Goal: Information Seeking & Learning: Learn about a topic

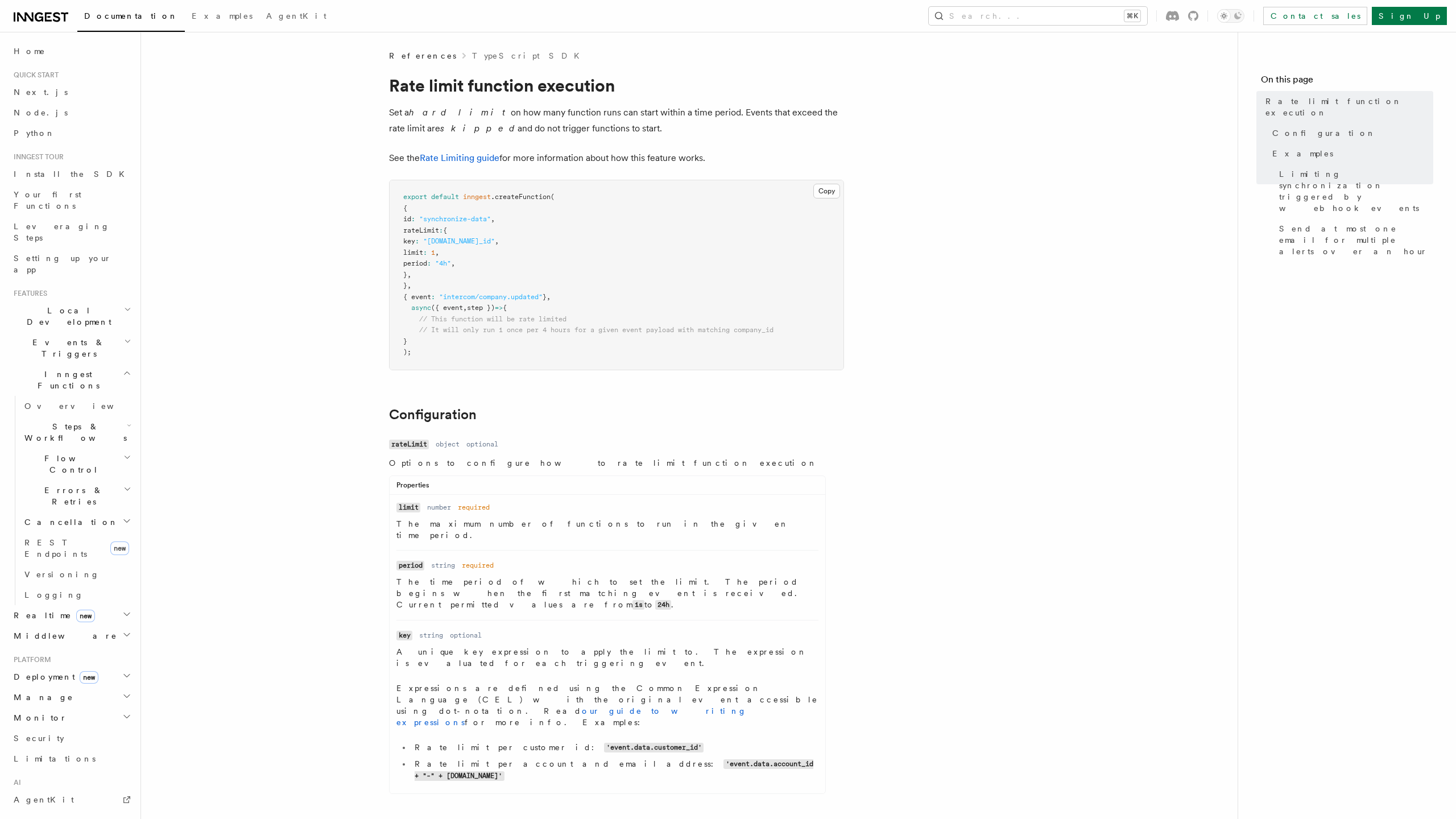
scroll to position [482, 0]
click at [86, 598] on link "Singleton" at bounding box center [77, 608] width 114 height 20
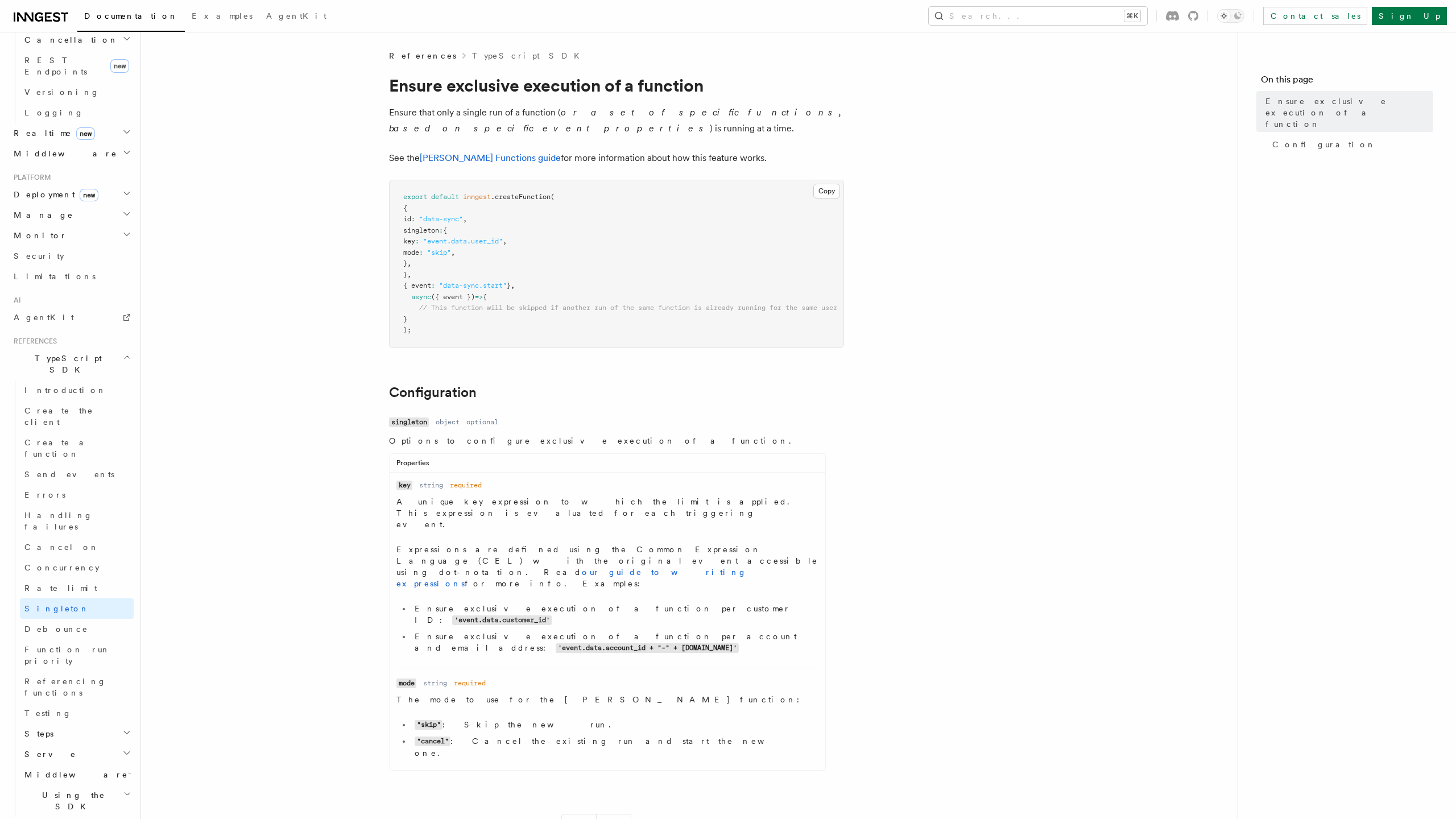
click at [488, 94] on h1 "Ensure exclusive execution of a function" at bounding box center [616, 85] width 455 height 20
click at [484, 157] on link "Singleton Functions guide" at bounding box center [490, 158] width 141 height 10
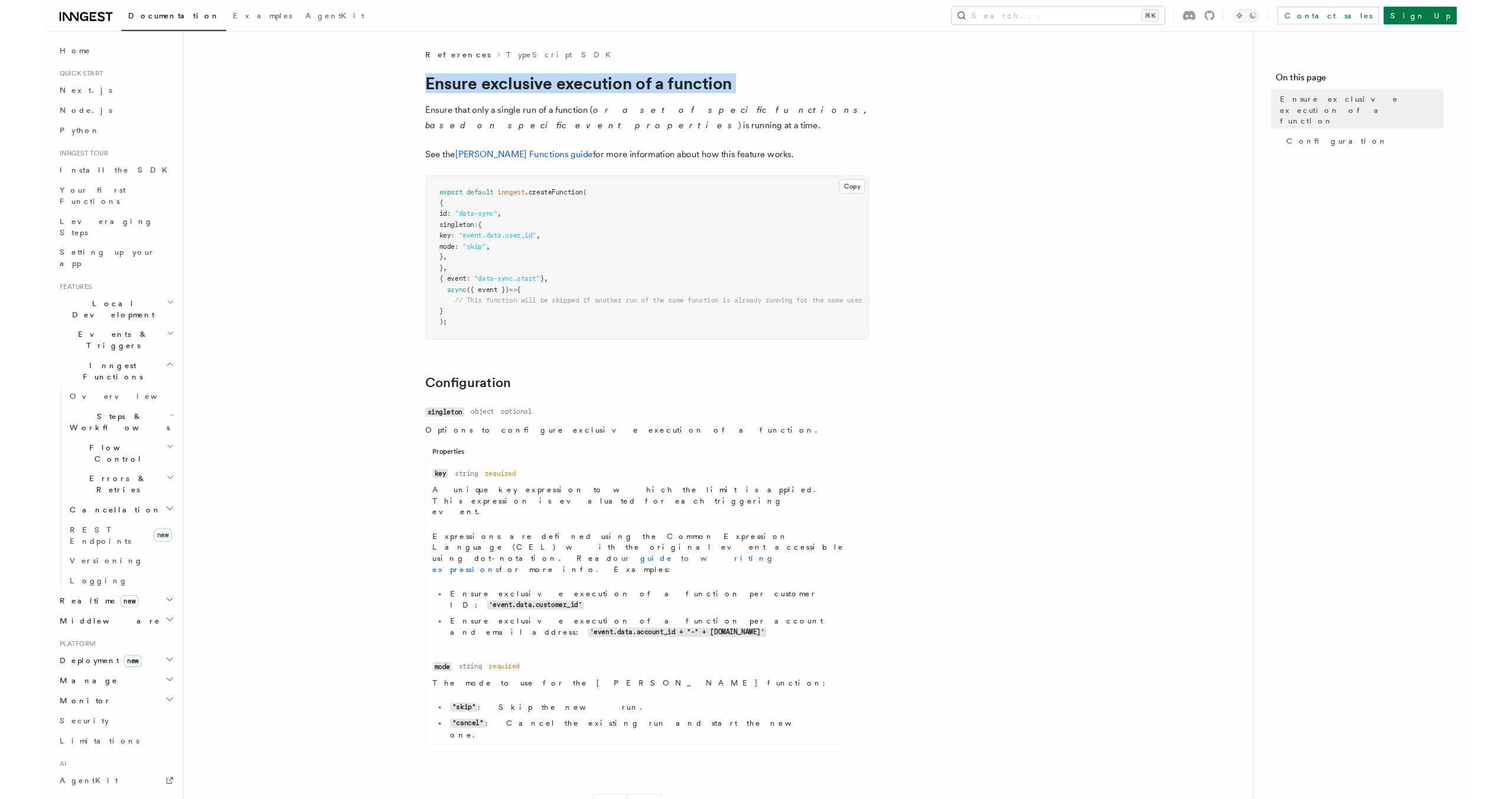
scroll to position [429, 0]
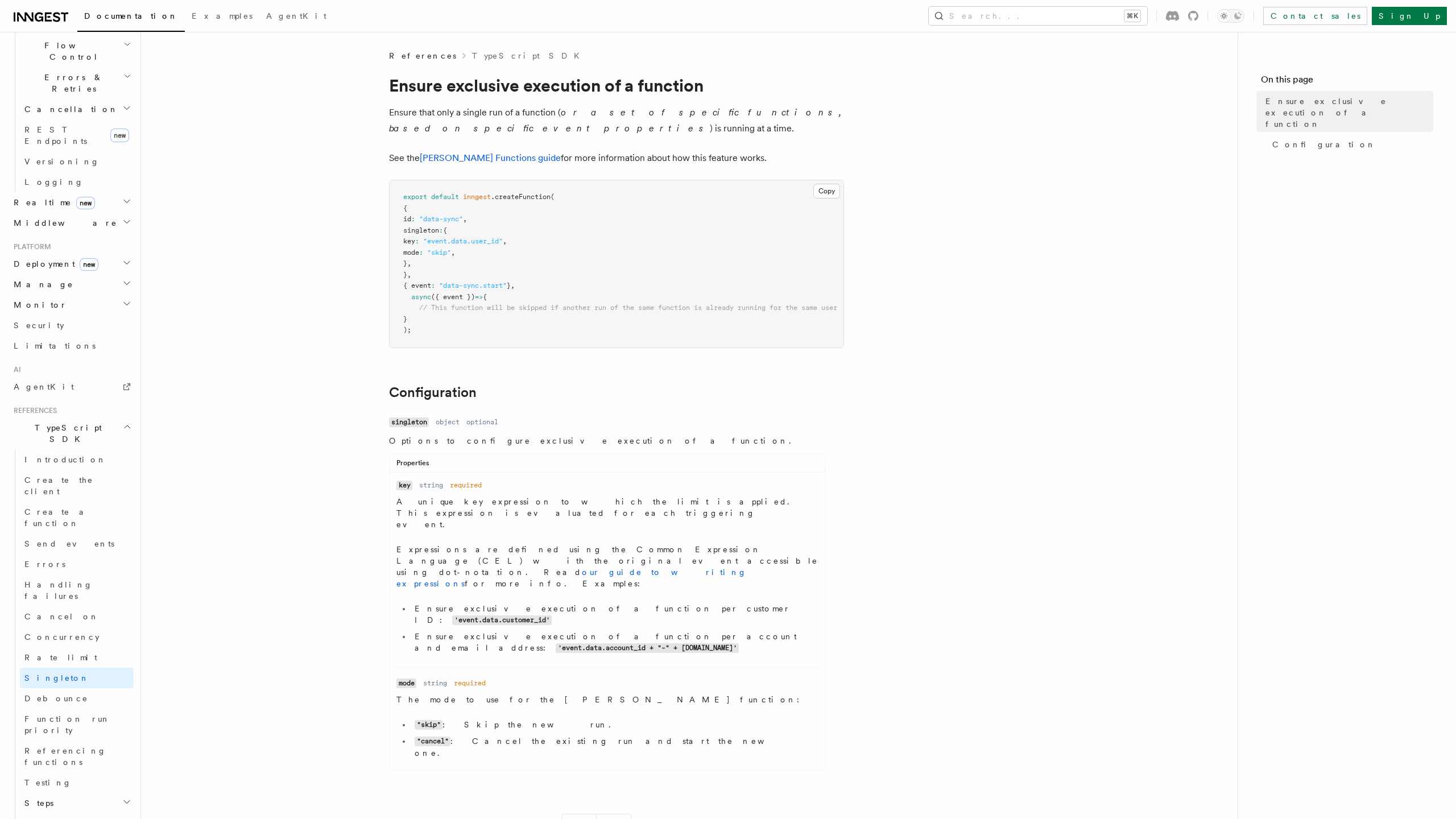
click at [199, 559] on article "References TypeScript SDK Ensure exclusive execution of a function Ensure that …" at bounding box center [690, 526] width 1061 height 953
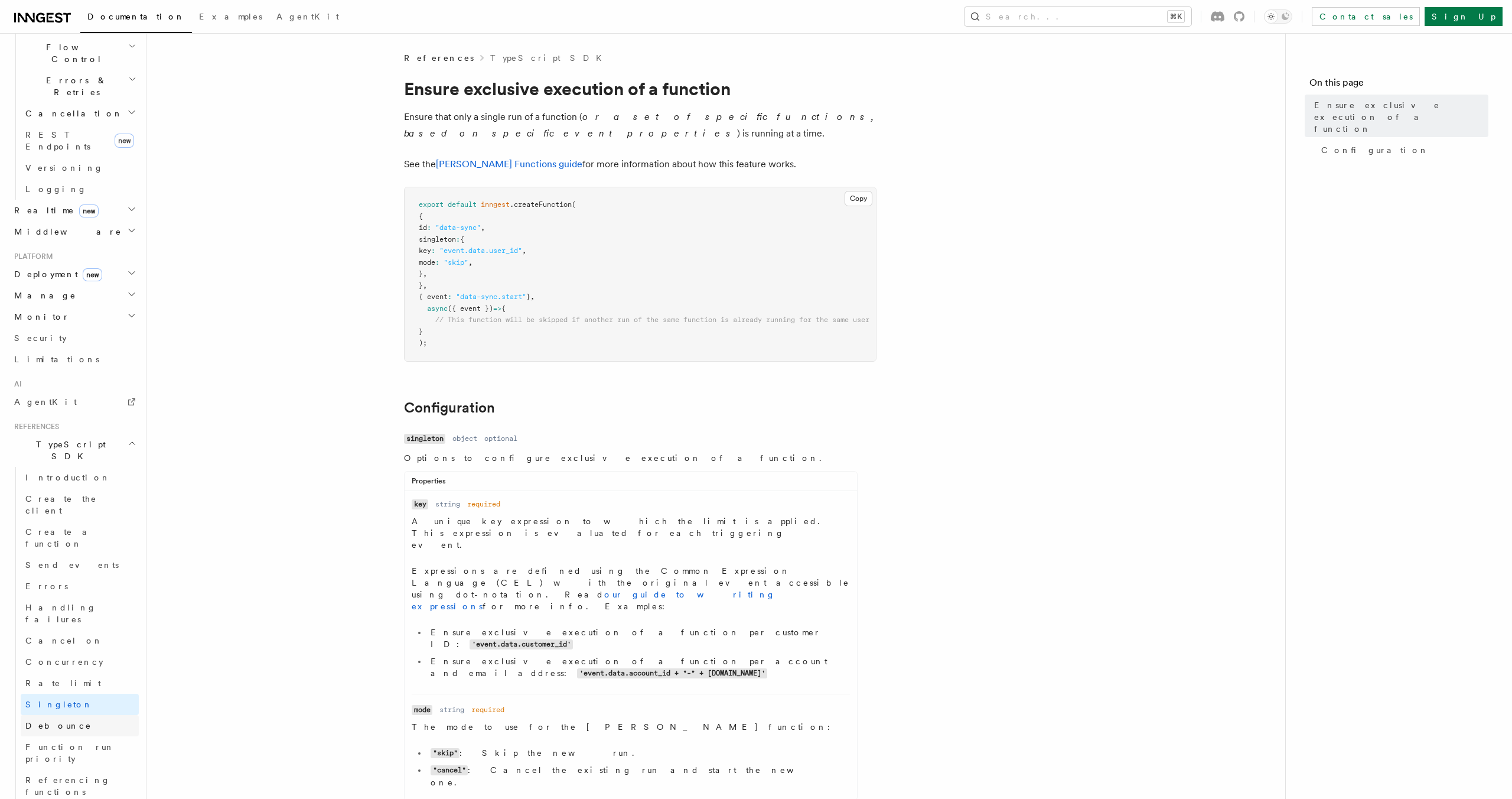
click at [53, 721] on span "Debounce" at bounding box center [58, 726] width 66 height 9
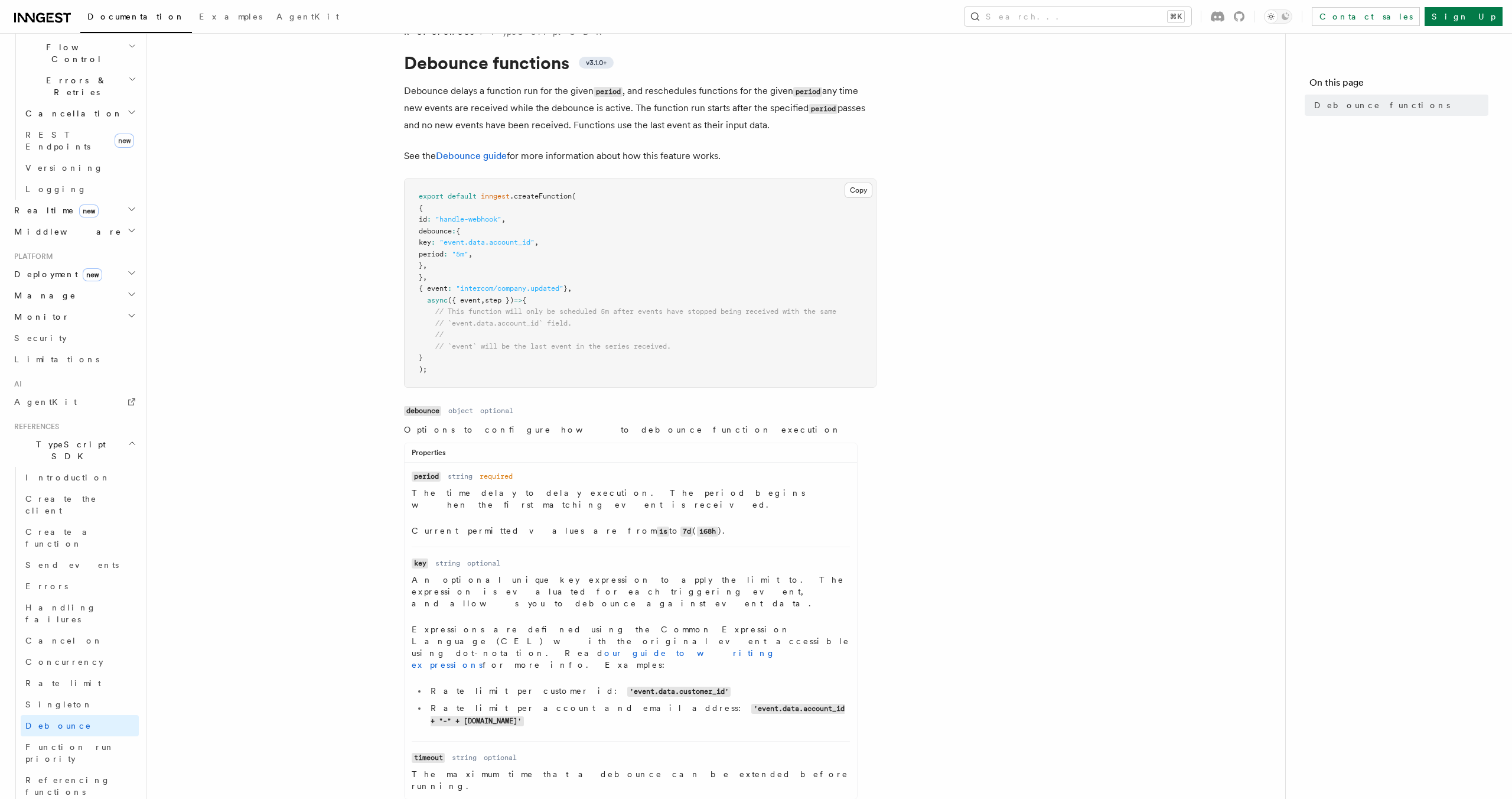
scroll to position [27, 0]
click at [452, 230] on span "debounce" at bounding box center [435, 230] width 33 height 9
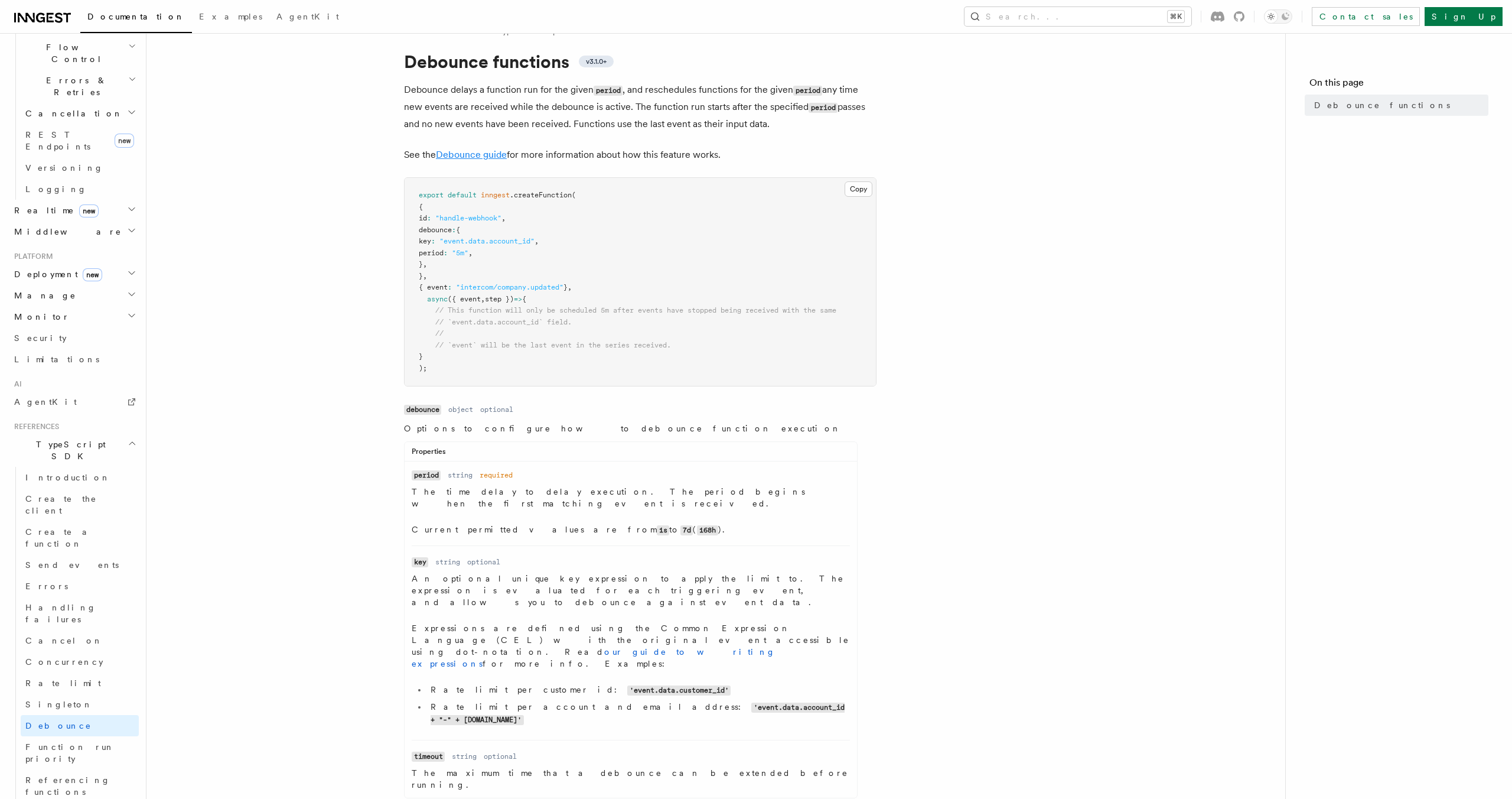
click at [458, 153] on link "Debounce guide" at bounding box center [471, 154] width 71 height 11
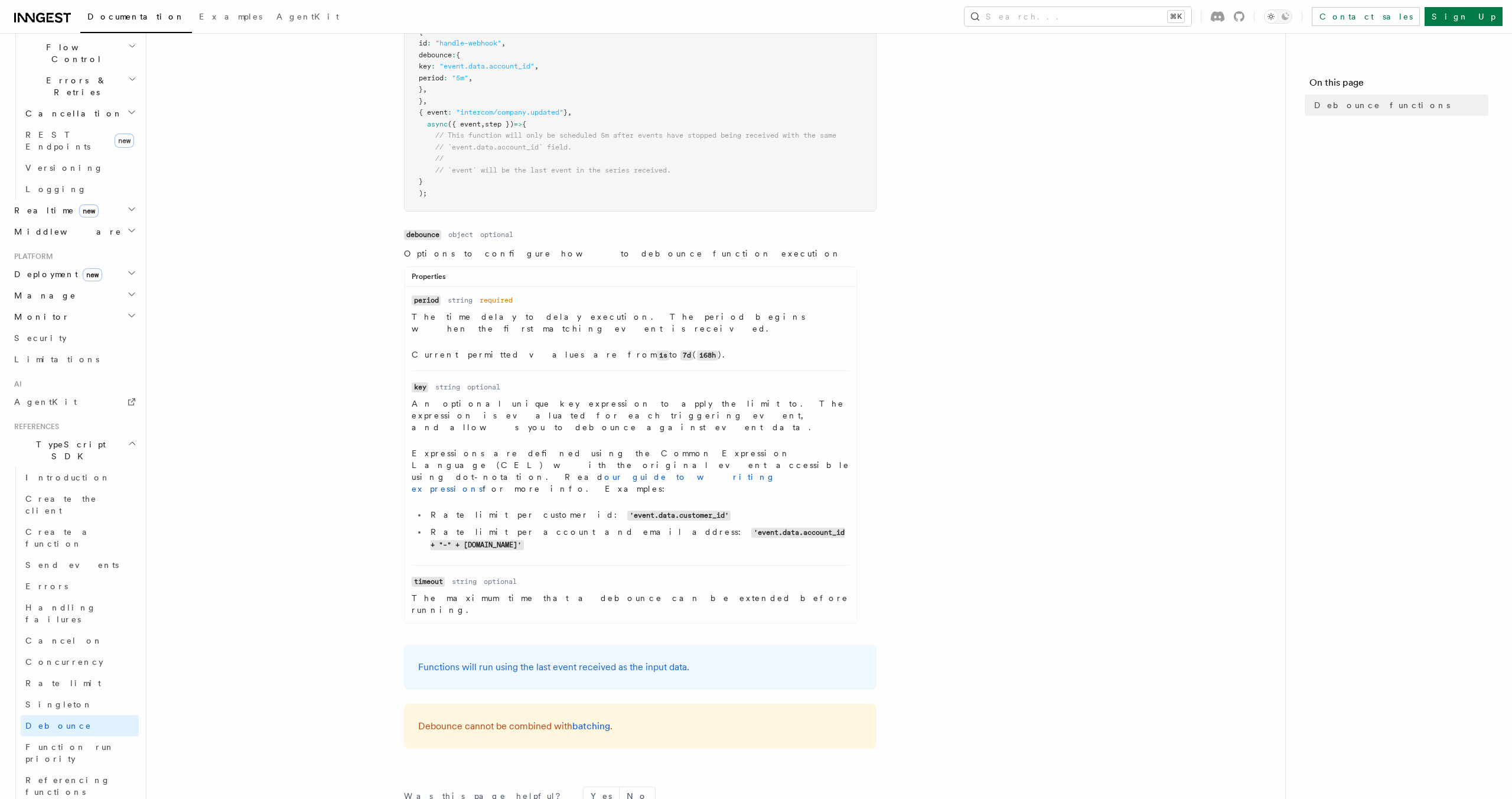
scroll to position [0, 0]
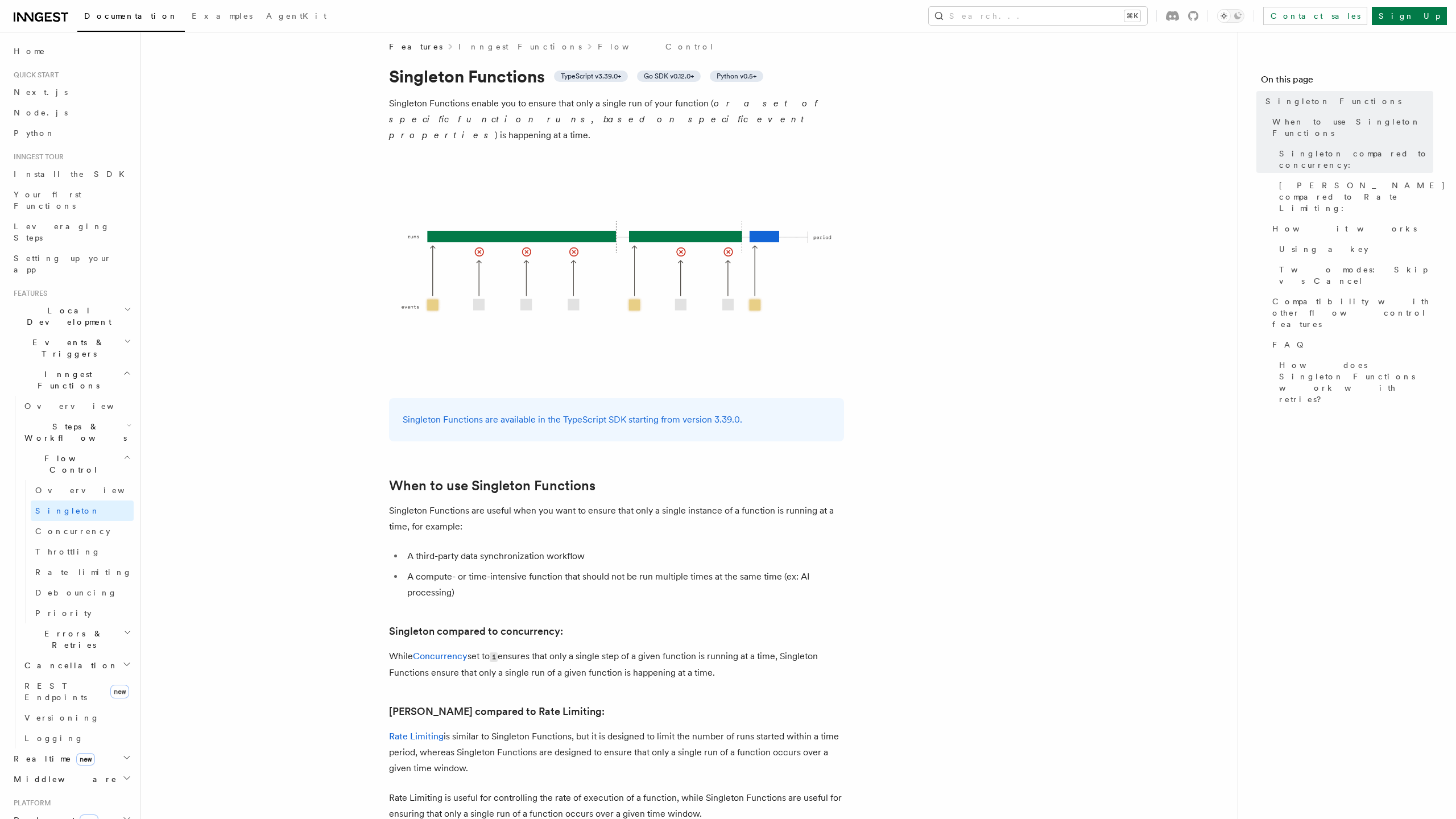
scroll to position [10, 0]
click at [636, 410] on p "Singleton Functions are available in the TypeScript SDK starting from version 3…" at bounding box center [616, 418] width 428 height 16
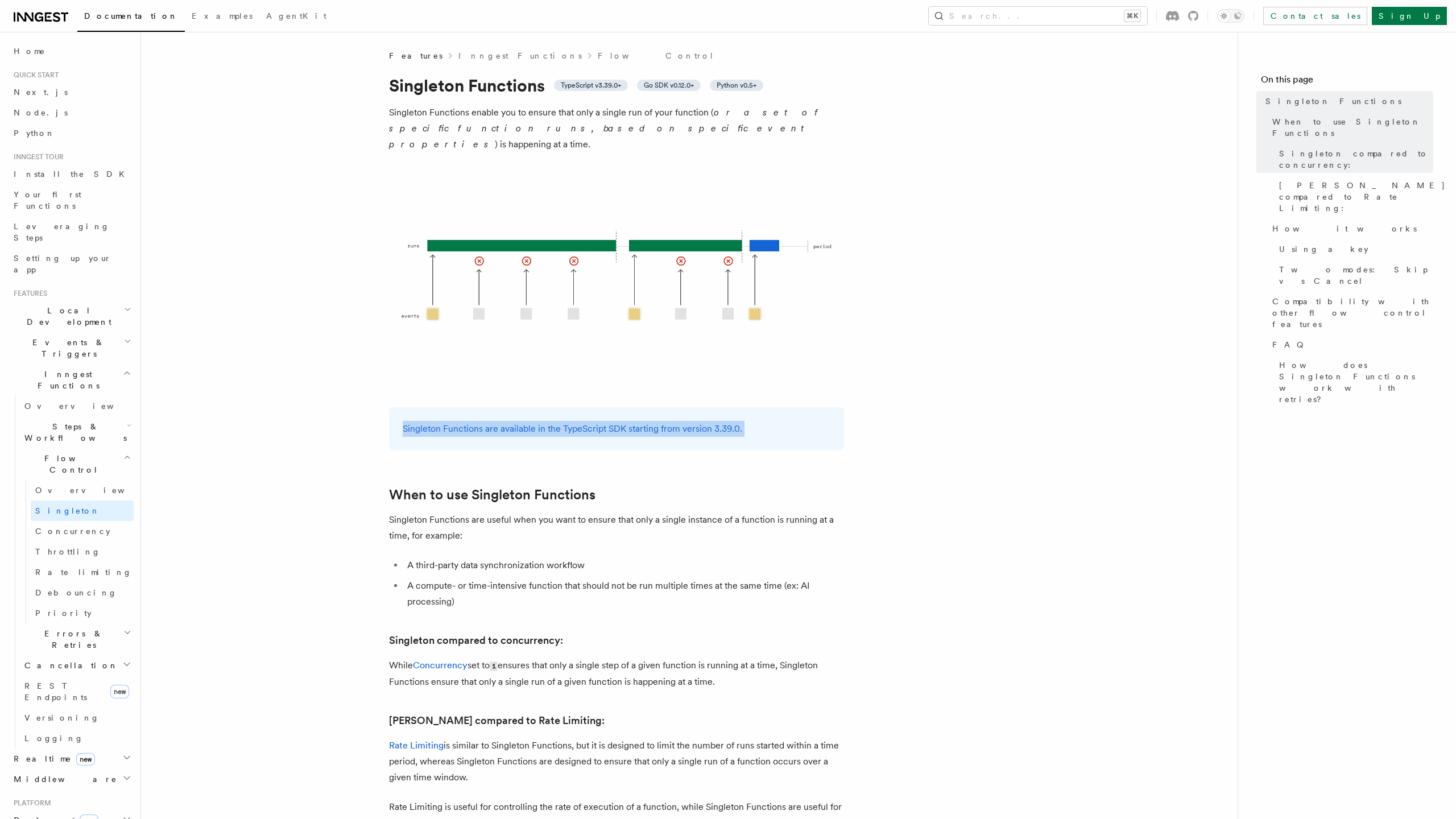
click at [636, 407] on div "Singleton Functions are available in the TypeScript SDK starting from version 3…" at bounding box center [616, 429] width 455 height 43
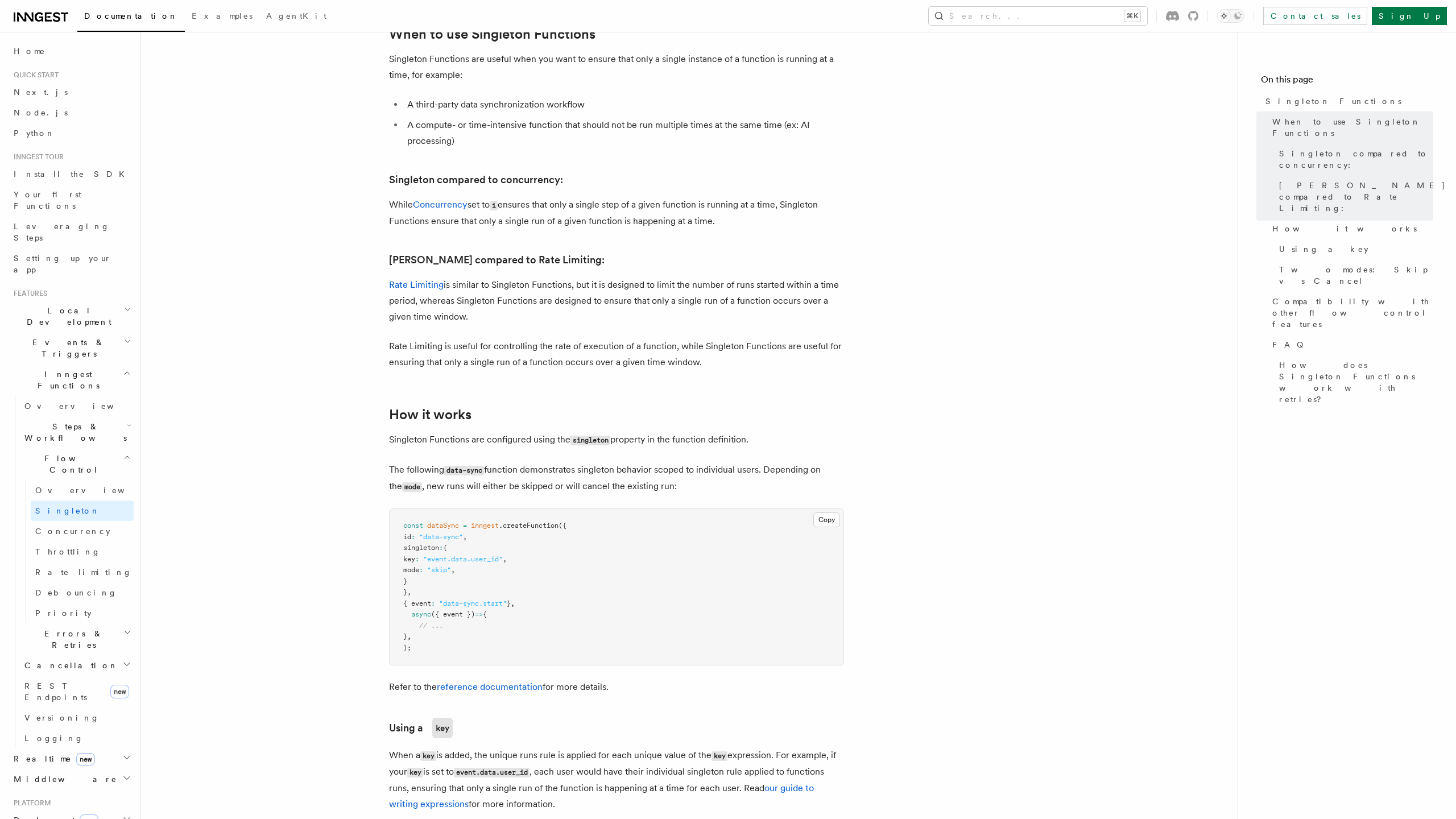
scroll to position [493, 0]
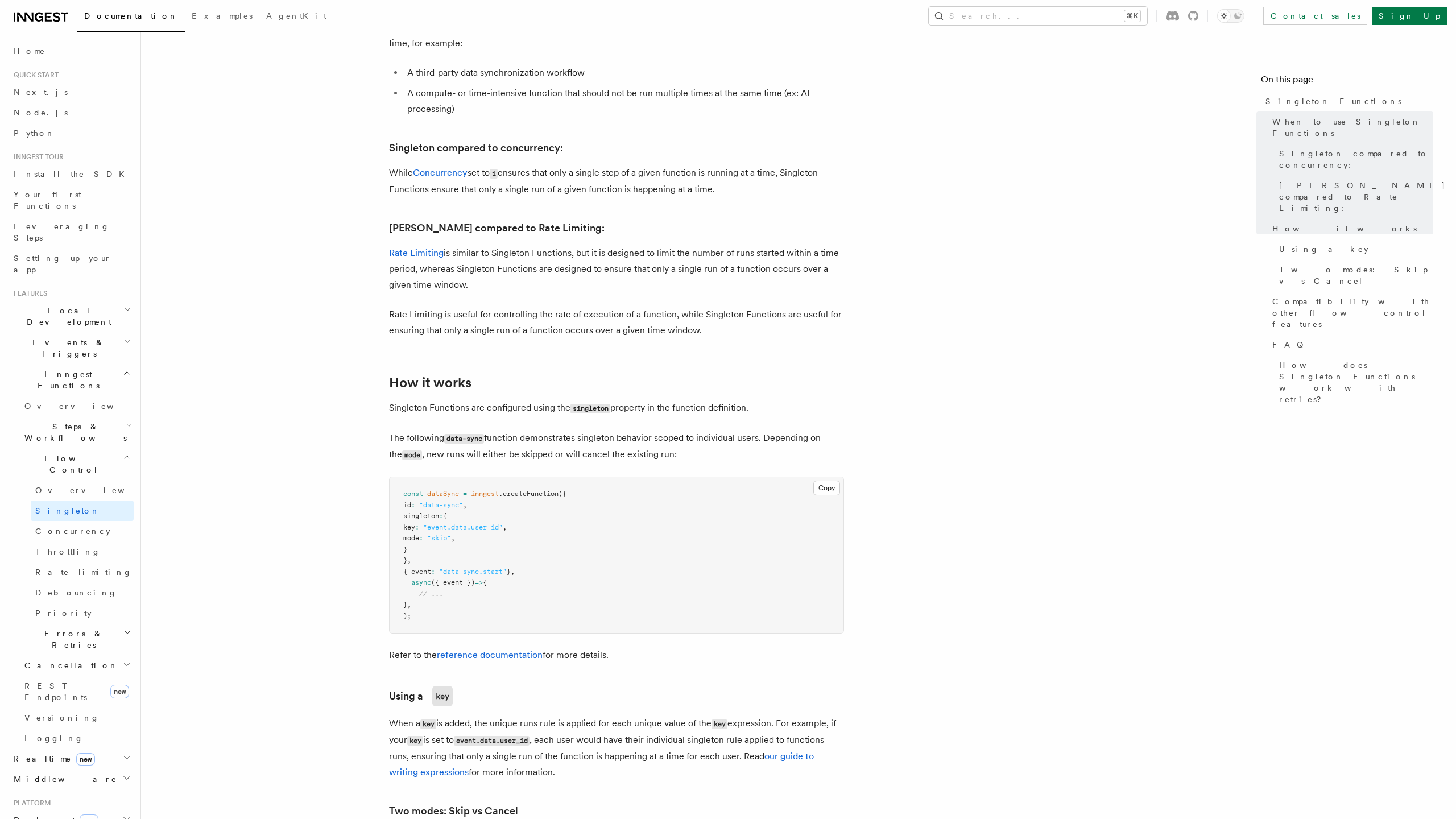
click at [642, 430] on p "The following data-sync function demonstrates [PERSON_NAME] behavior scoped to …" at bounding box center [616, 446] width 455 height 33
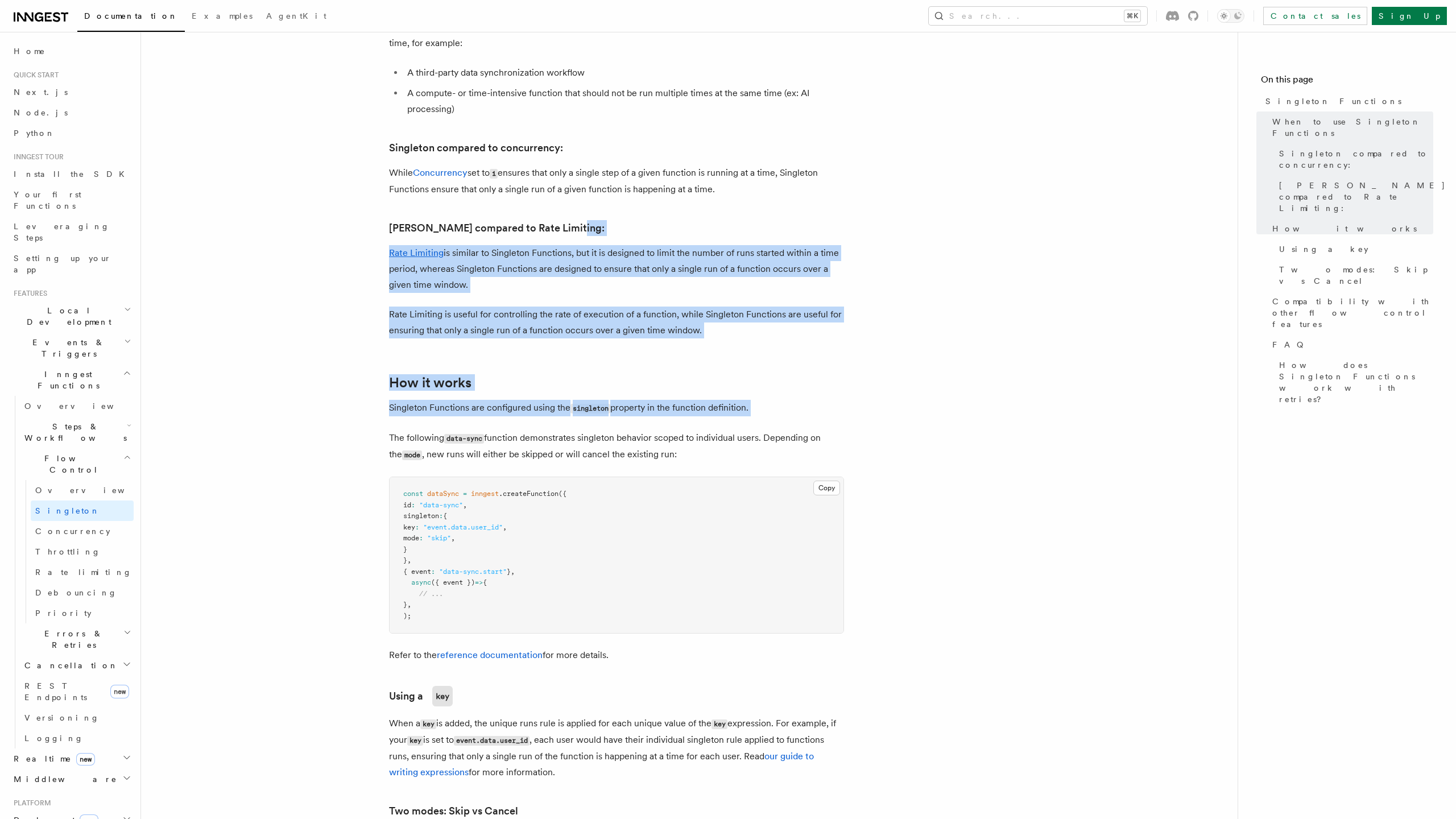
drag, startPoint x: 642, startPoint y: 413, endPoint x: 581, endPoint y: 219, distance: 203.4
click at [581, 219] on article "Features Inngest Functions Flow Control [PERSON_NAME] Functions TypeScript v3.3…" at bounding box center [690, 799] width 1061 height 2483
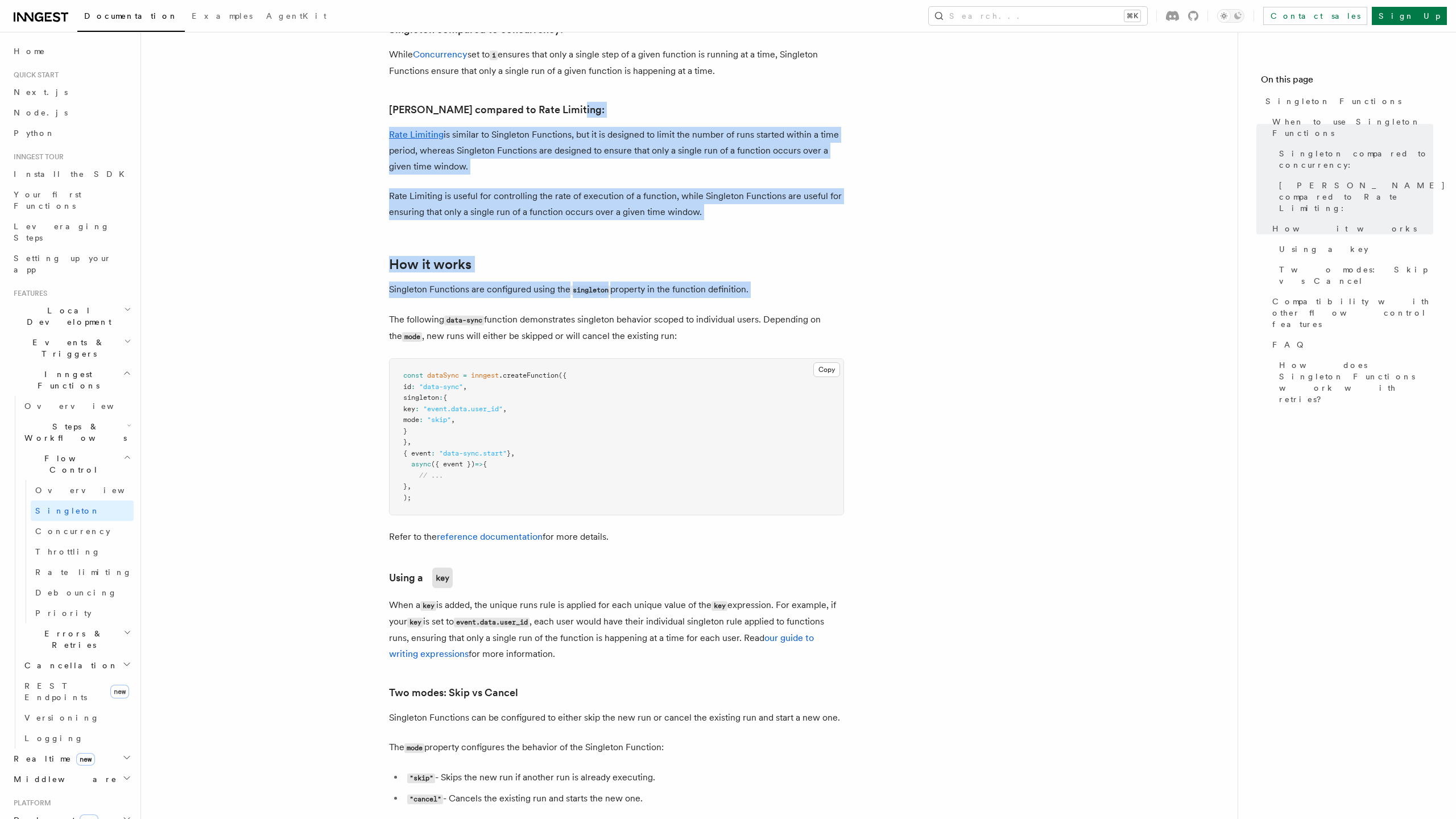
scroll to position [652, 0]
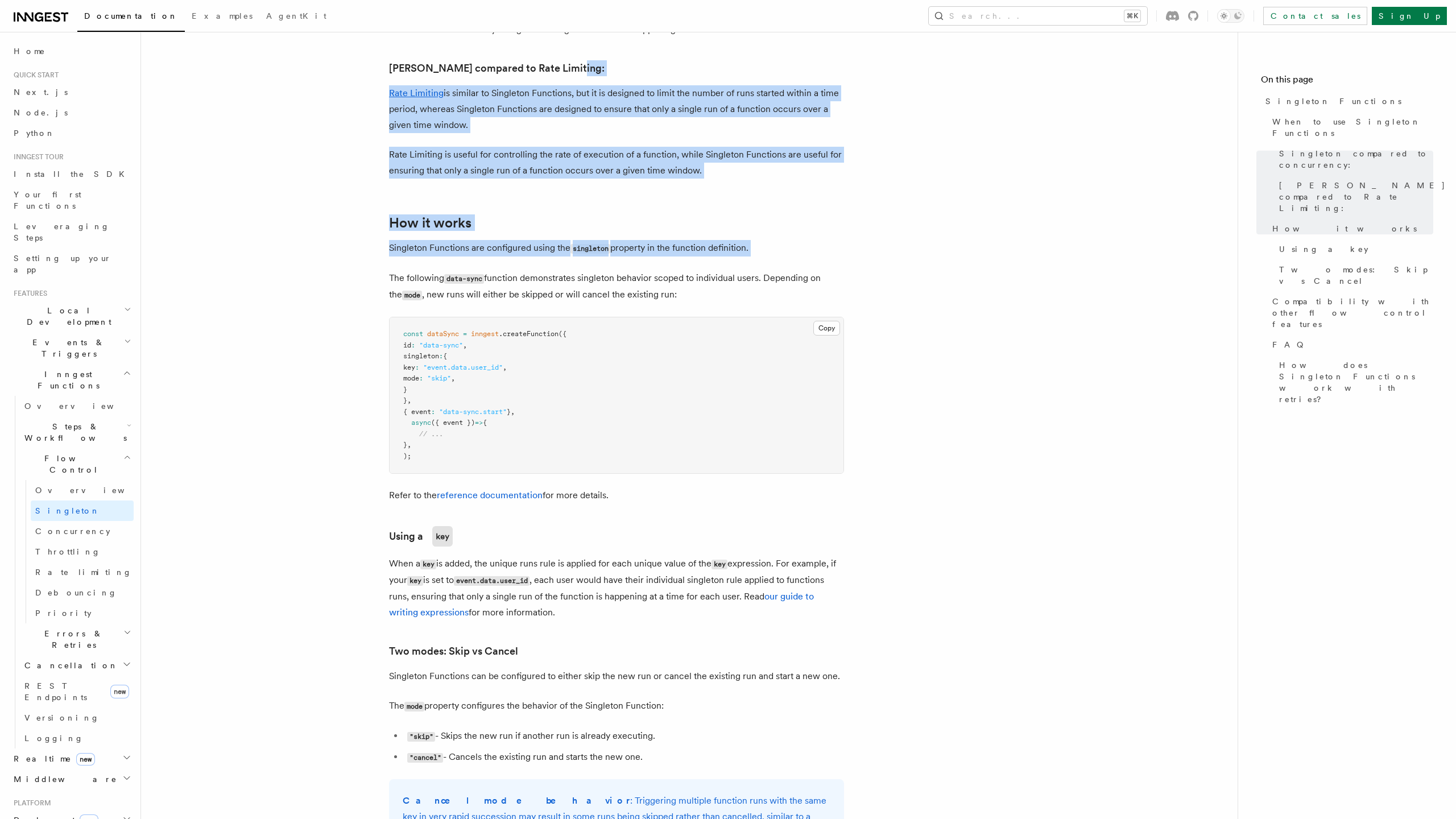
click at [581, 219] on article "Features Inngest Functions Flow Control [PERSON_NAME] Functions TypeScript v3.3…" at bounding box center [690, 639] width 1061 height 2483
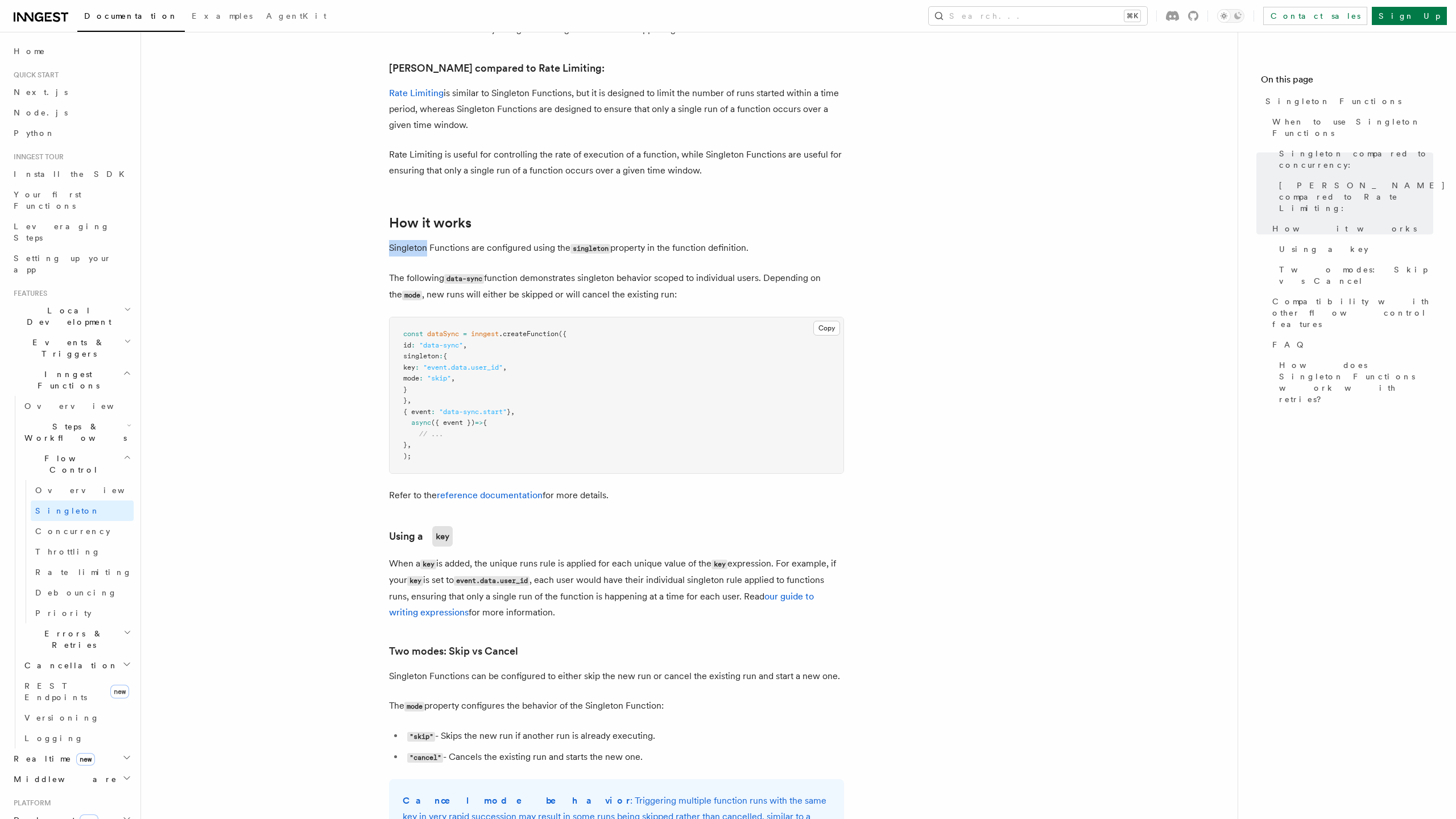
click at [581, 219] on article "Features Inngest Functions Flow Control [PERSON_NAME] Functions TypeScript v3.3…" at bounding box center [690, 639] width 1061 height 2483
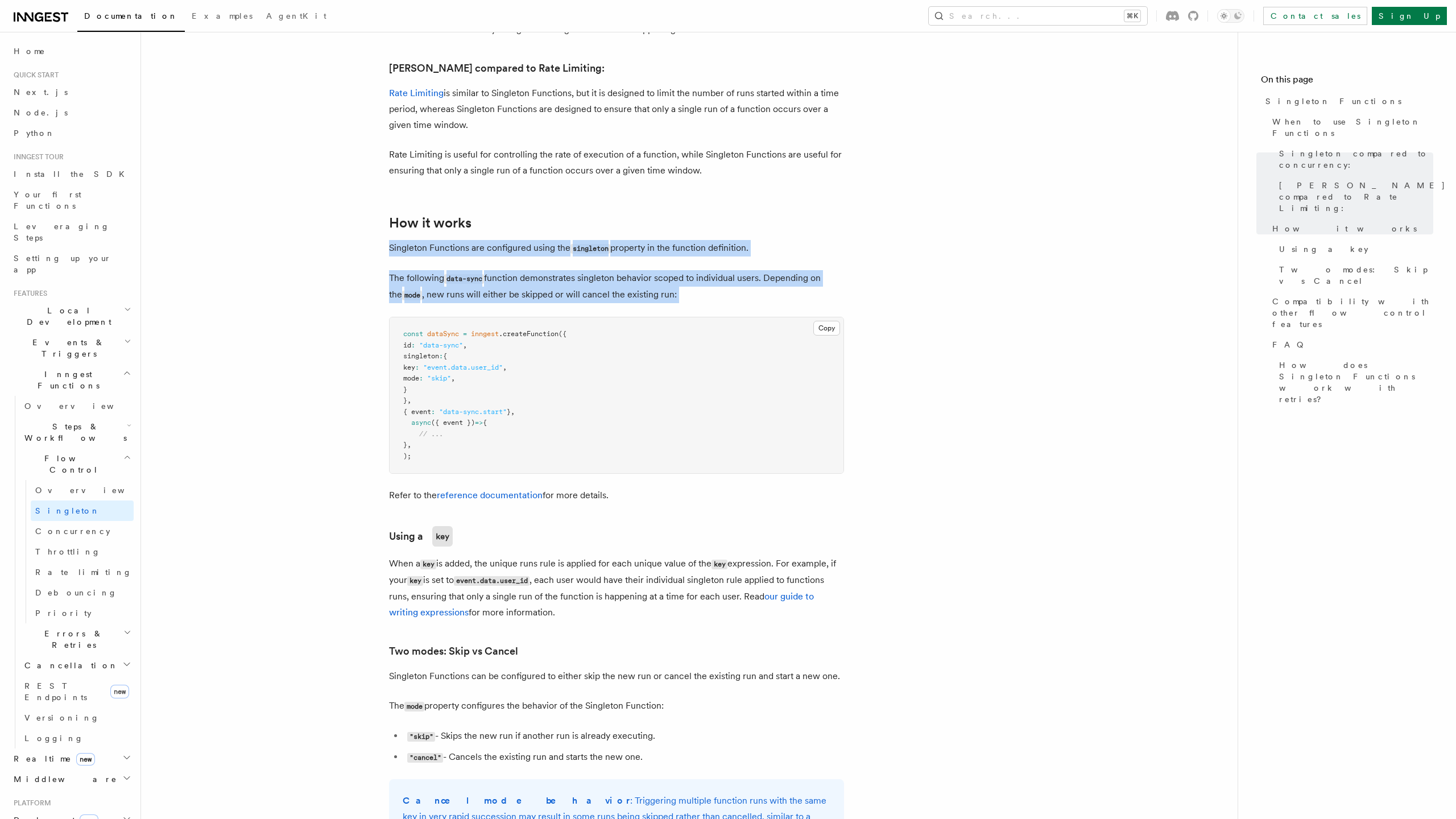
drag, startPoint x: 581, startPoint y: 219, endPoint x: 595, endPoint y: 274, distance: 56.8
click at [595, 274] on article "Features Inngest Functions Flow Control [PERSON_NAME] Functions TypeScript v3.3…" at bounding box center [690, 639] width 1061 height 2483
click at [595, 274] on p "The following data-sync function demonstrates [PERSON_NAME] behavior scoped to …" at bounding box center [616, 287] width 455 height 33
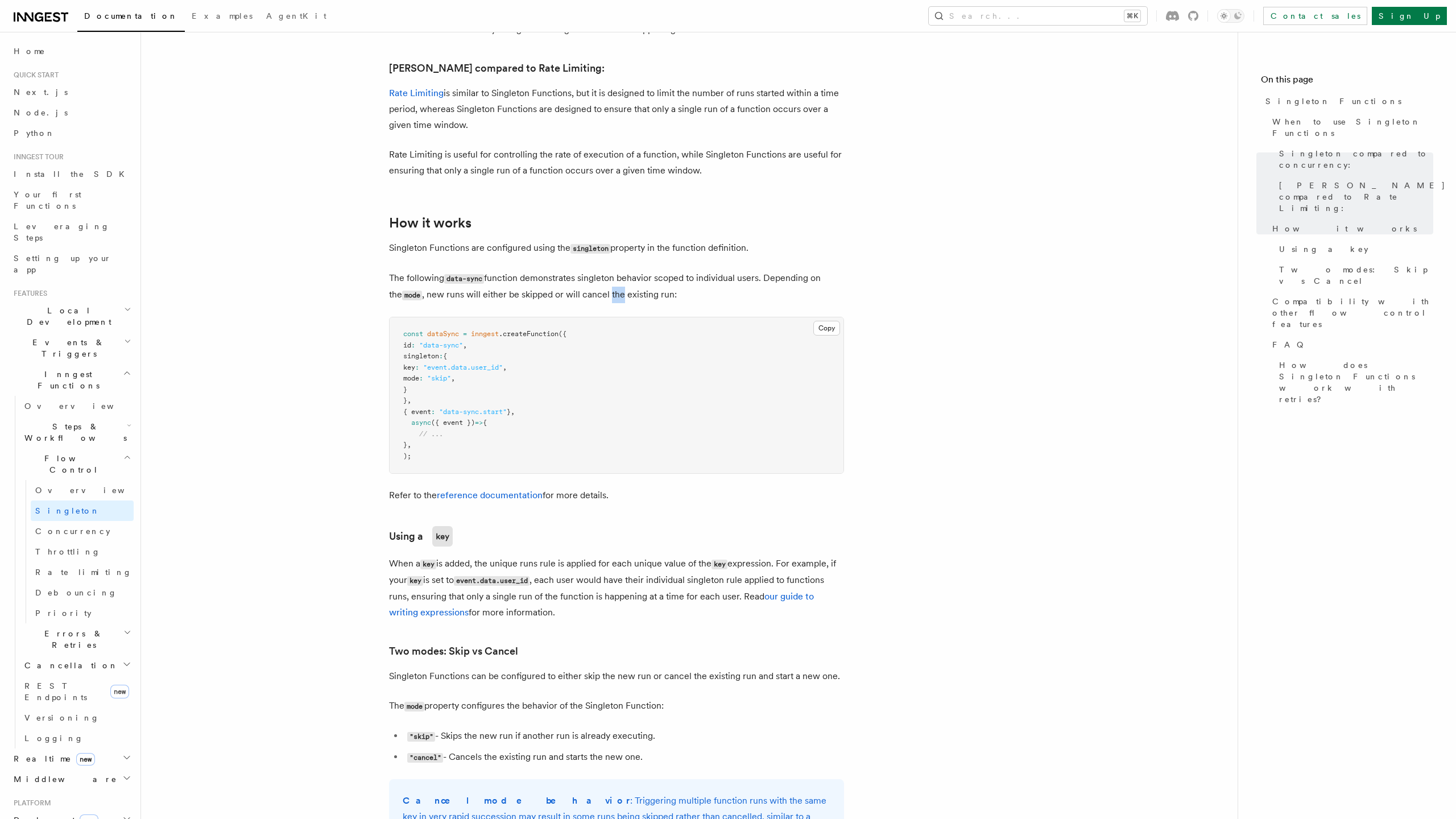
click at [595, 274] on p "The following data-sync function demonstrates [PERSON_NAME] behavior scoped to …" at bounding box center [616, 287] width 455 height 33
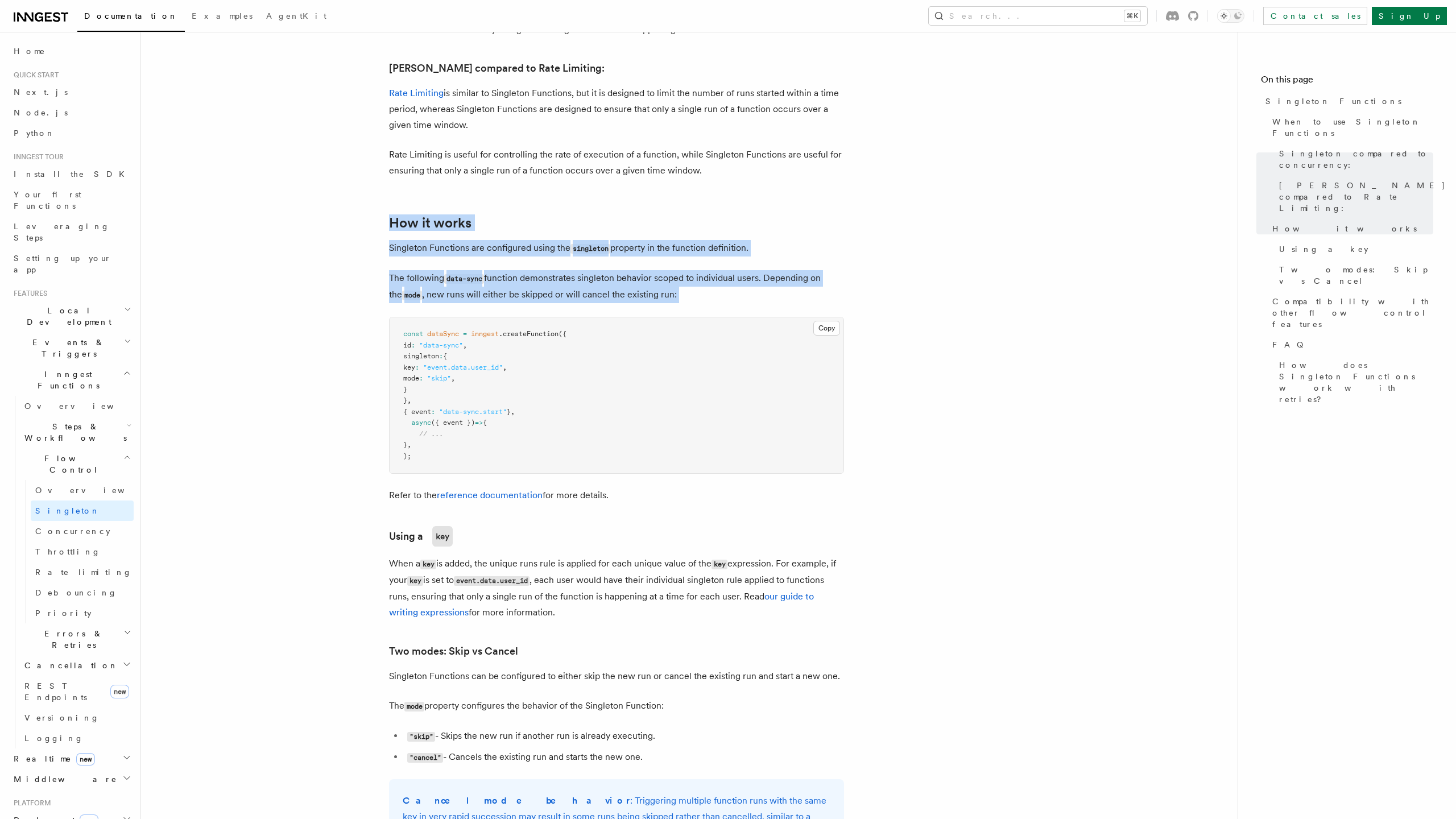
drag, startPoint x: 595, startPoint y: 274, endPoint x: 567, endPoint y: 208, distance: 71.7
click at [567, 208] on article "Features Inngest Functions Flow Control [PERSON_NAME] Functions TypeScript v3.3…" at bounding box center [690, 639] width 1061 height 2483
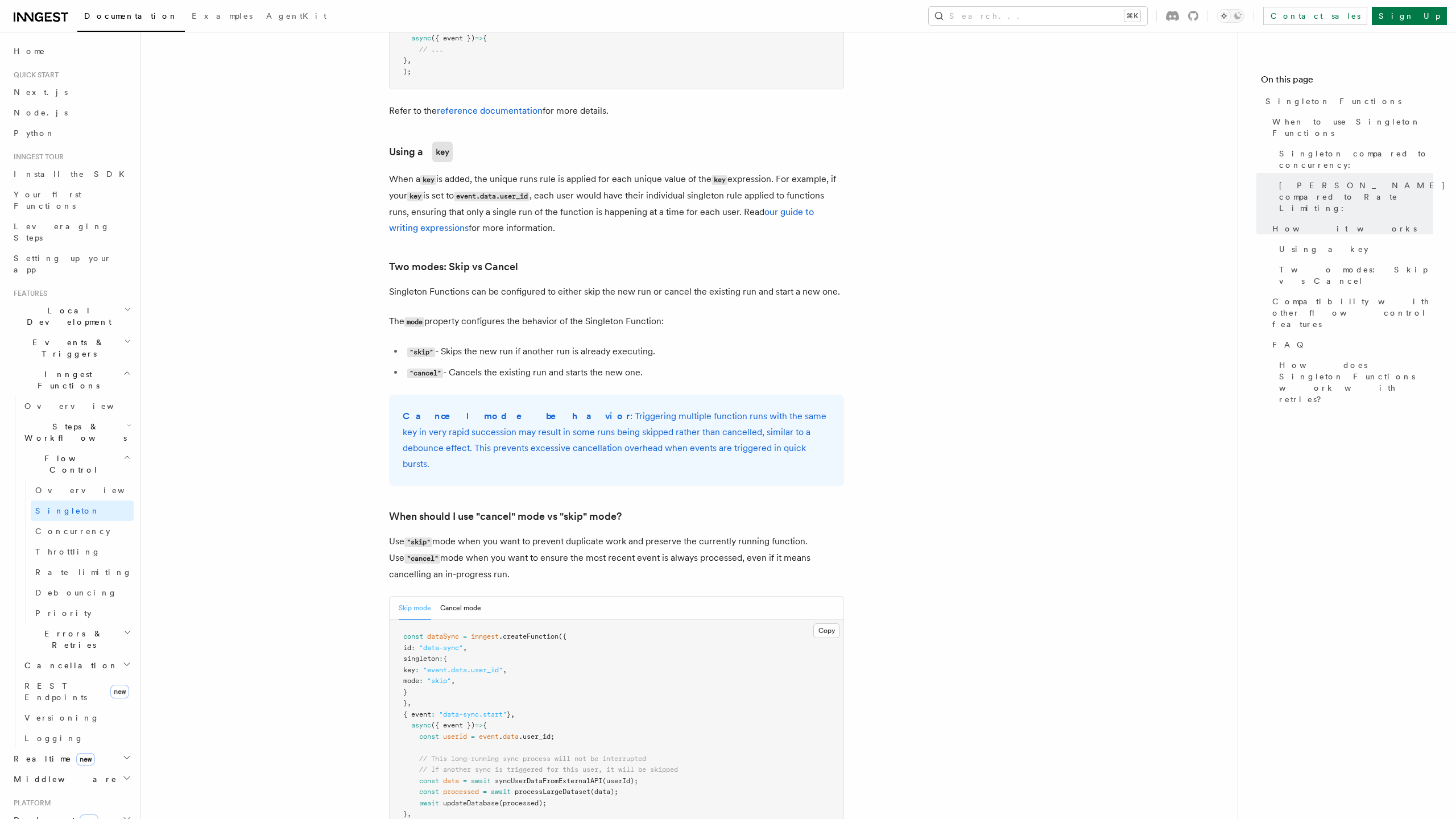
scroll to position [1034, 0]
click at [567, 207] on p "When a key is added, the unique runs rule is applied for each unique value of t…" at bounding box center [616, 206] width 455 height 65
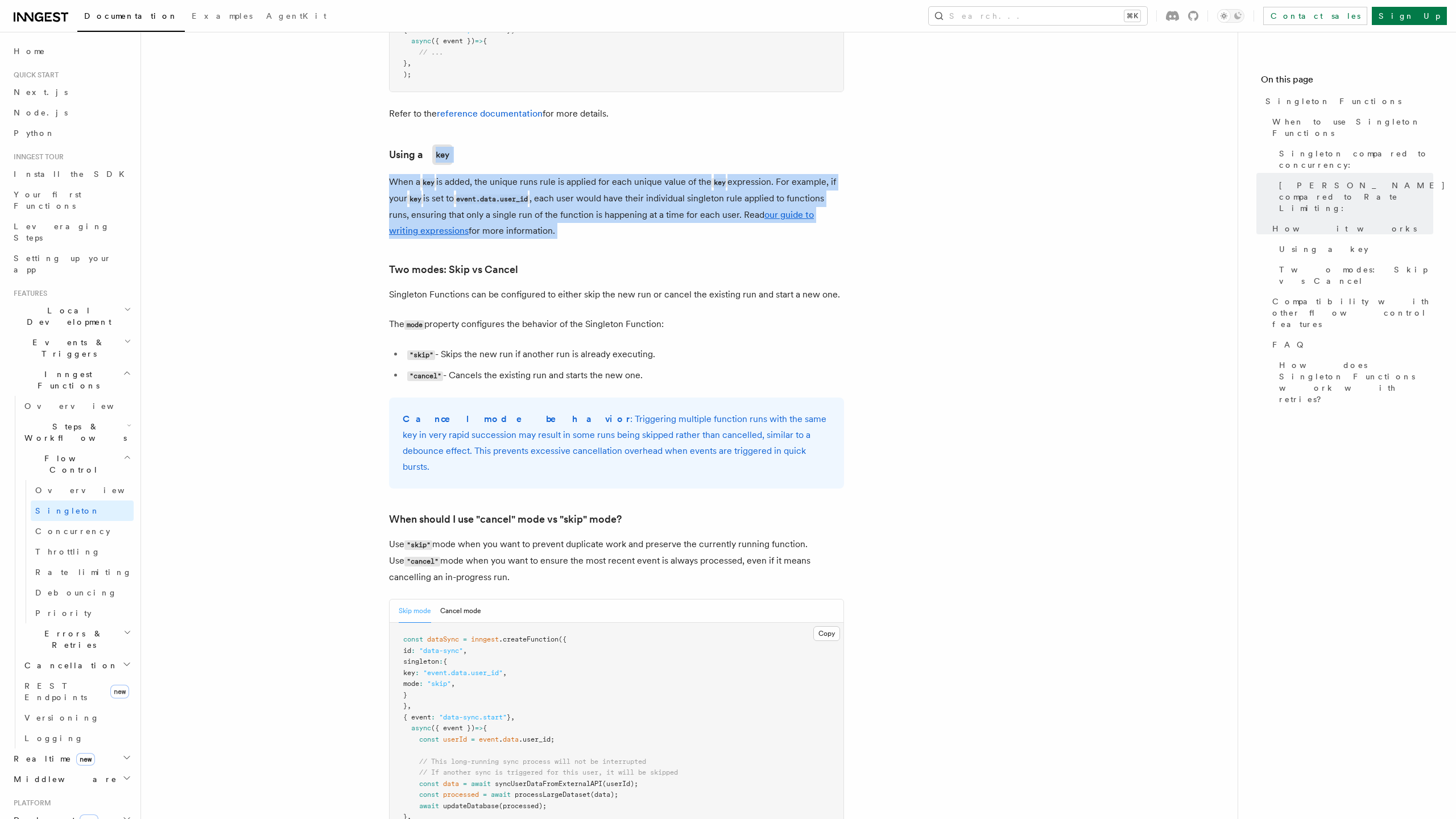
drag, startPoint x: 567, startPoint y: 207, endPoint x: 538, endPoint y: 135, distance: 77.6
click at [538, 135] on article "Features Inngest Functions Flow Control [PERSON_NAME] Functions TypeScript v3.3…" at bounding box center [690, 258] width 1061 height 2483
click at [538, 144] on h3 "Using a key" at bounding box center [616, 154] width 455 height 20
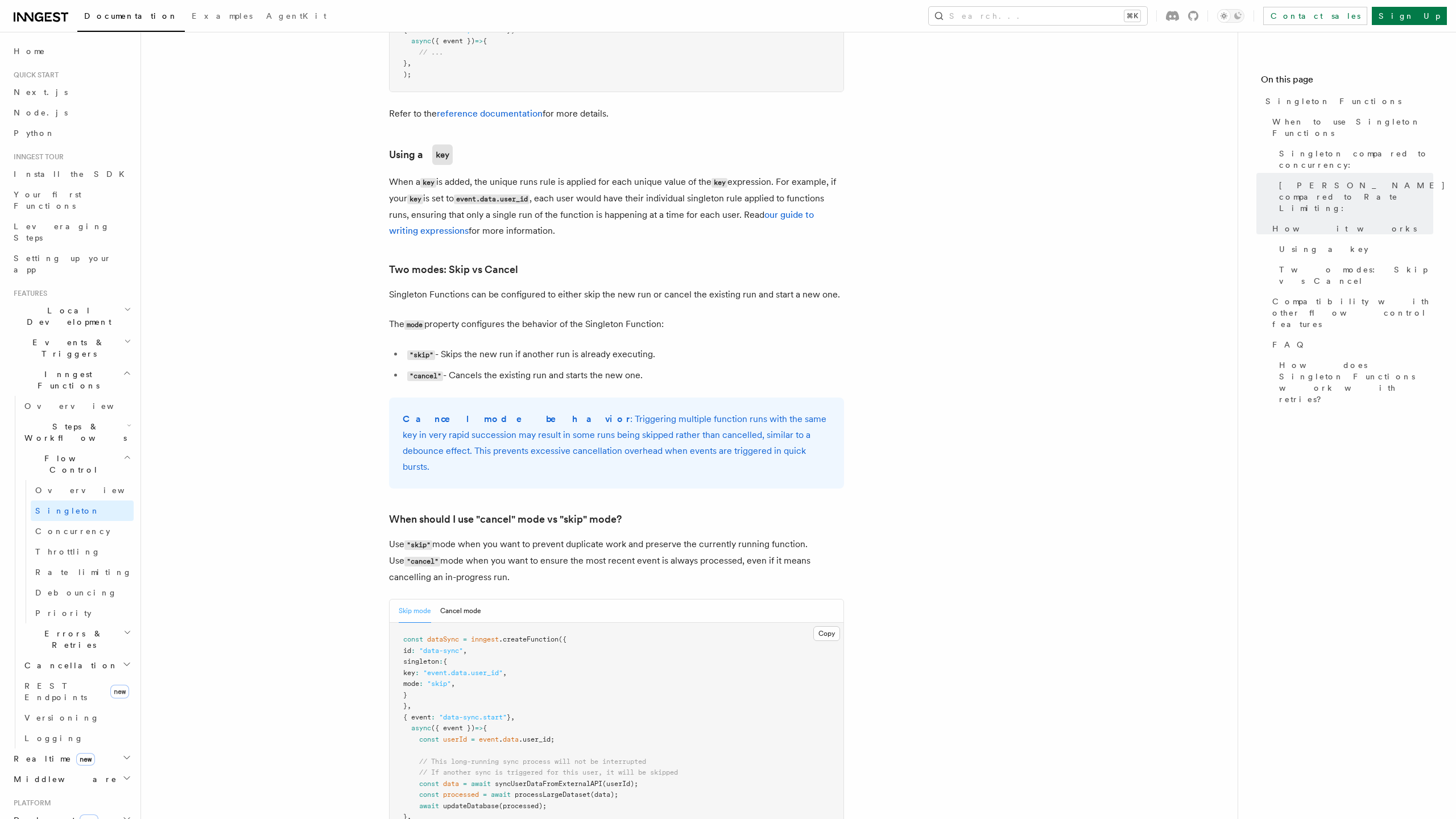
click at [538, 144] on h3 "Using a key" at bounding box center [616, 154] width 455 height 20
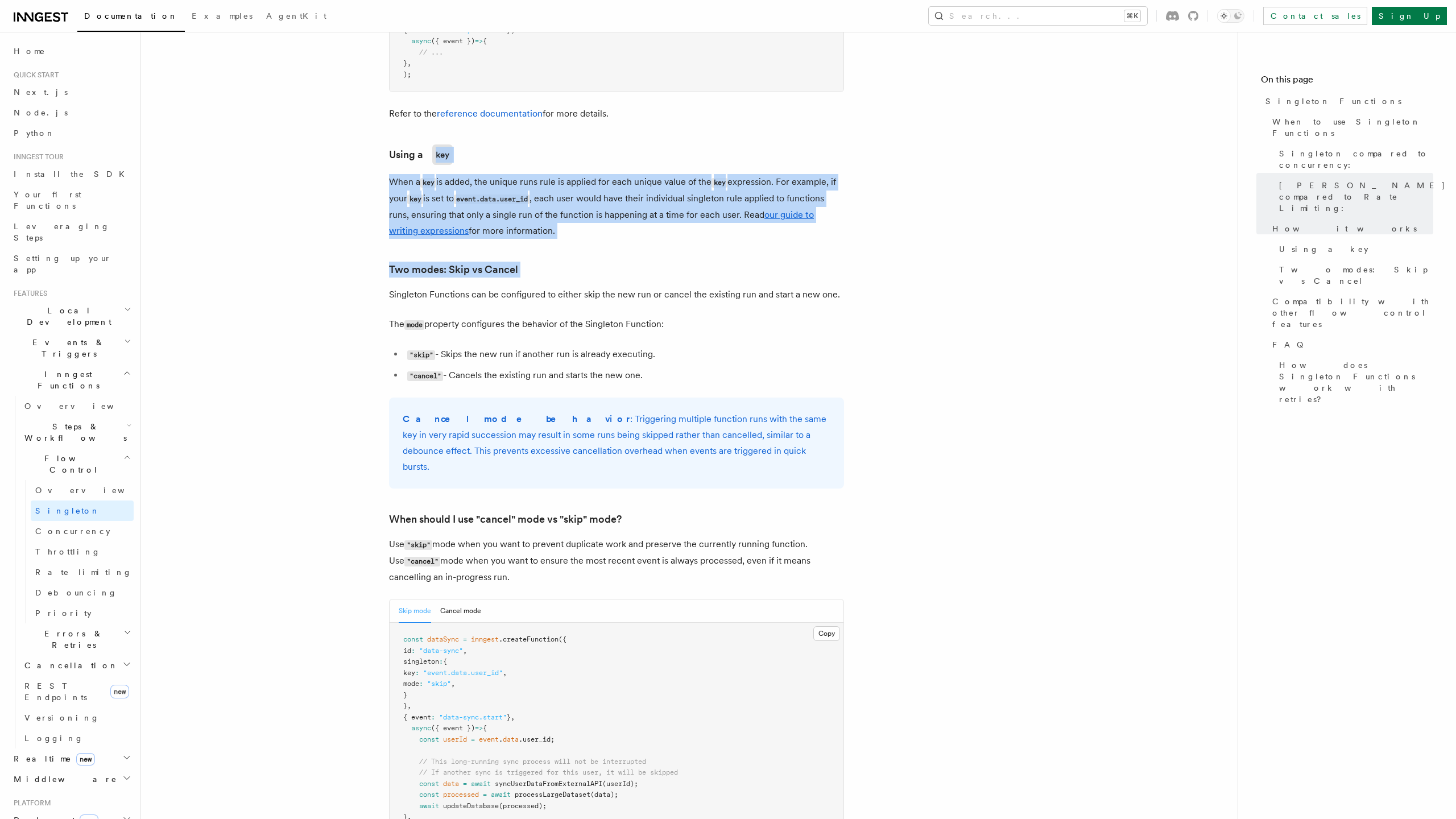
drag, startPoint x: 538, startPoint y: 135, endPoint x: 571, endPoint y: 234, distance: 104.4
click at [571, 234] on article "Features Inngest Functions Flow Control [PERSON_NAME] Functions TypeScript v3.3…" at bounding box center [690, 258] width 1061 height 2483
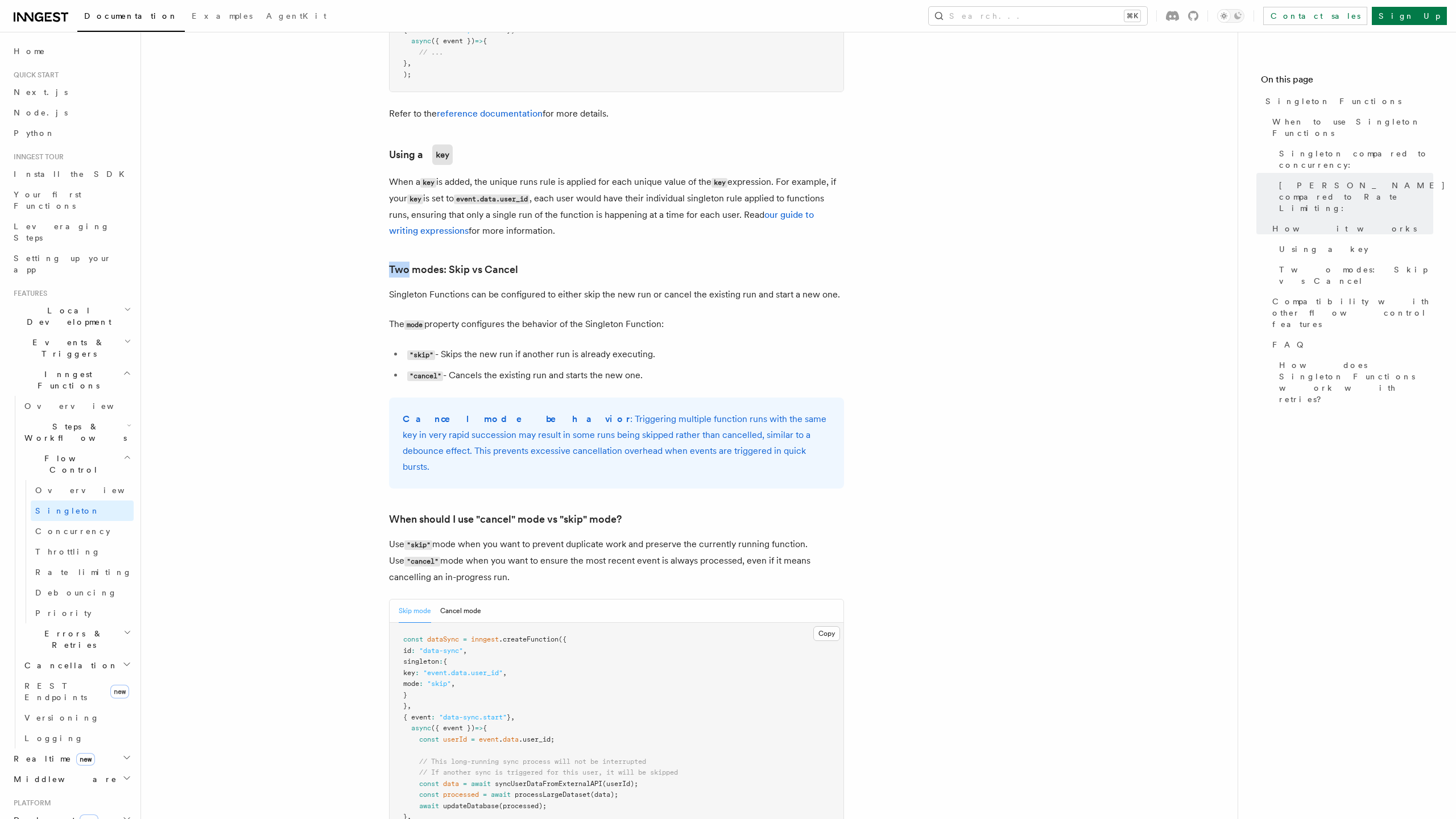
click at [571, 234] on article "Features Inngest Functions Flow Control [PERSON_NAME] Functions TypeScript v3.3…" at bounding box center [690, 258] width 1061 height 2483
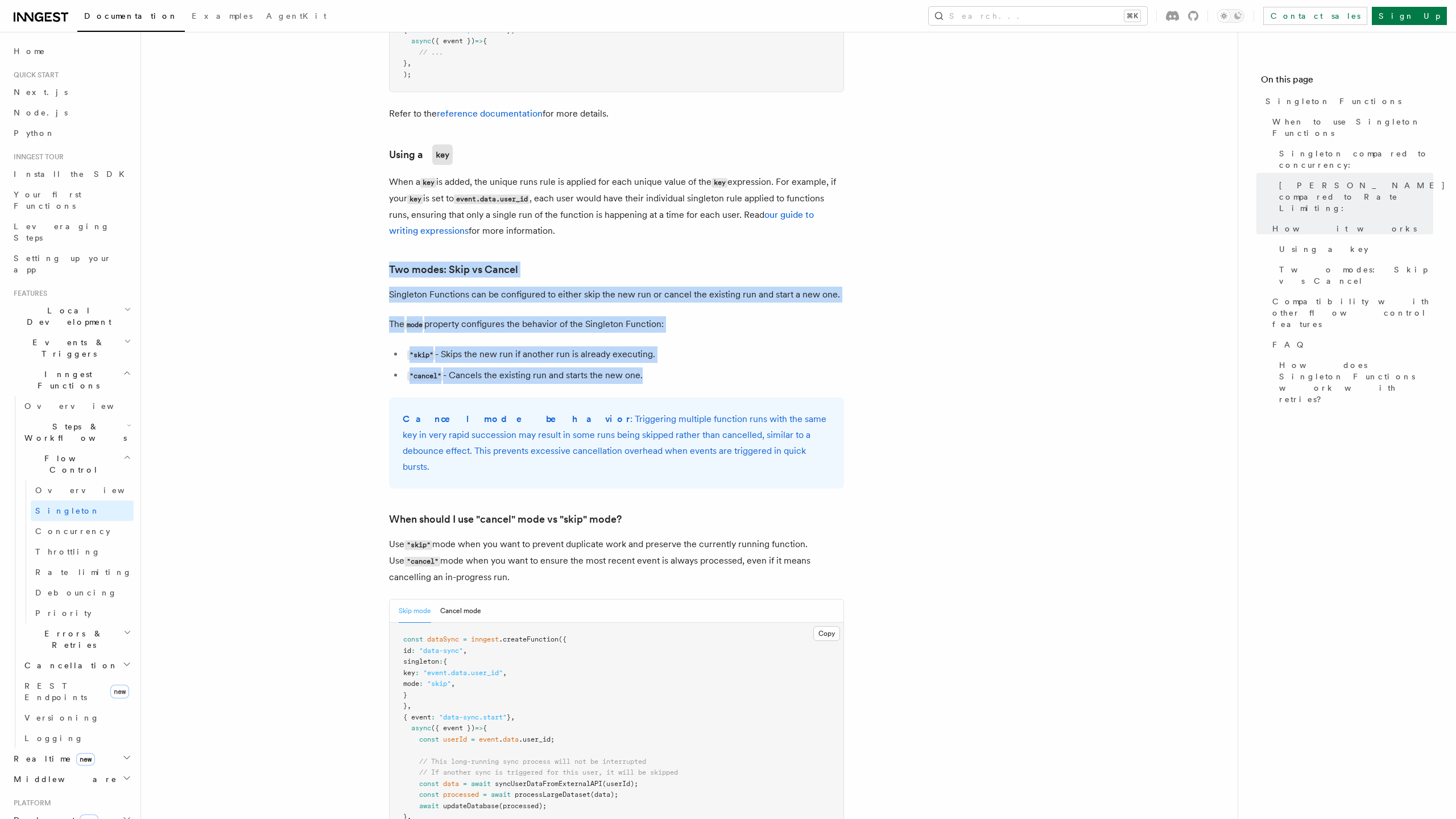
drag, startPoint x: 571, startPoint y: 234, endPoint x: 611, endPoint y: 348, distance: 120.8
click at [611, 348] on article "Features Inngest Functions Flow Control [PERSON_NAME] Functions TypeScript v3.3…" at bounding box center [690, 258] width 1061 height 2483
click at [611, 348] on ul ""skip" - Skips the new run if another run is already executing. "cancel" - Canc…" at bounding box center [616, 365] width 455 height 37
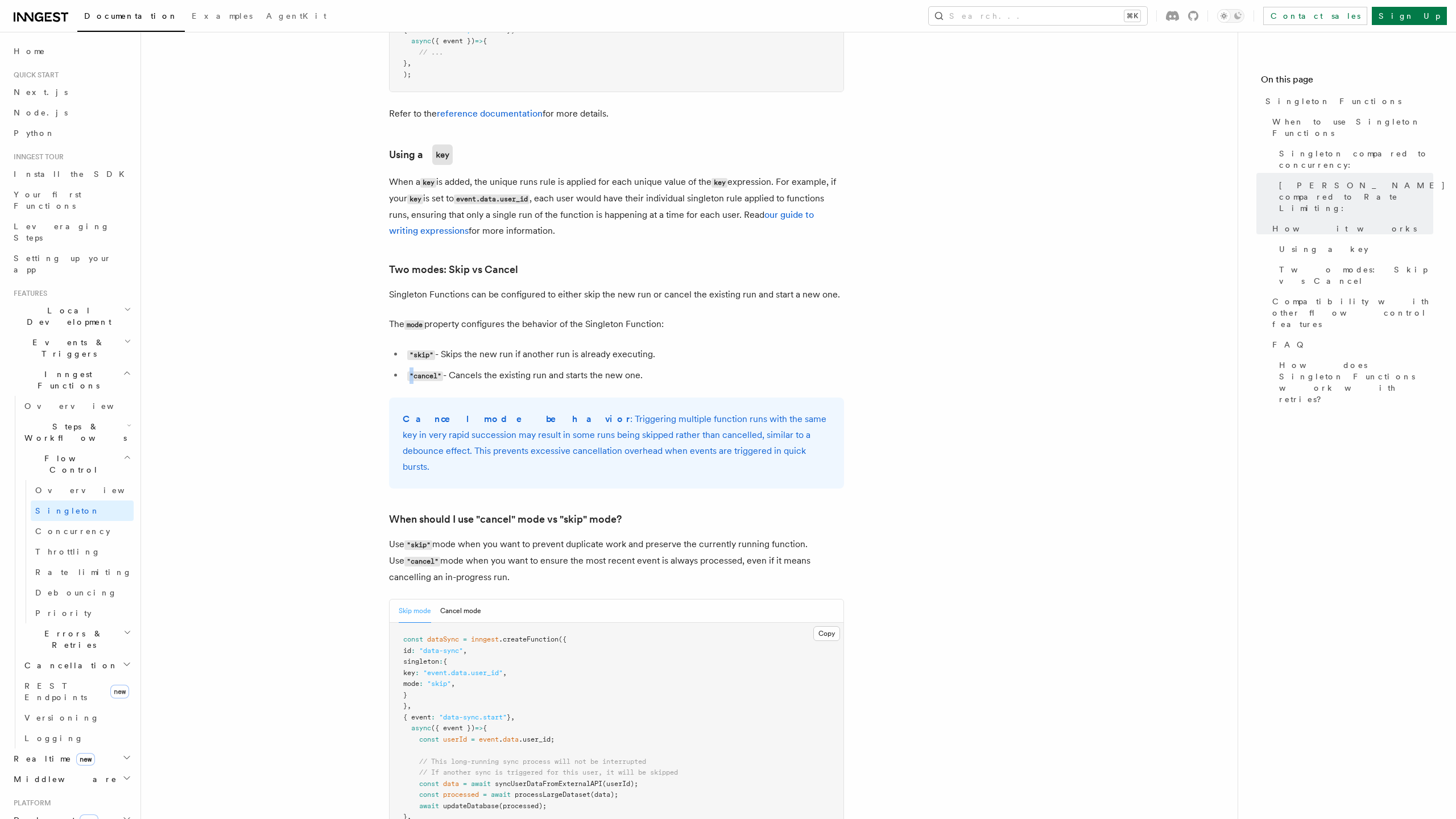
click at [611, 348] on ul ""skip" - Skips the new run if another run is already executing. "cancel" - Canc…" at bounding box center [616, 365] width 455 height 37
click at [611, 353] on ul ""skip" - Skips the new run if another run is already executing. "cancel" - Canc…" at bounding box center [616, 365] width 455 height 37
click at [611, 368] on li ""cancel" - Cancels the existing run and starts the new one." at bounding box center [624, 376] width 440 height 16
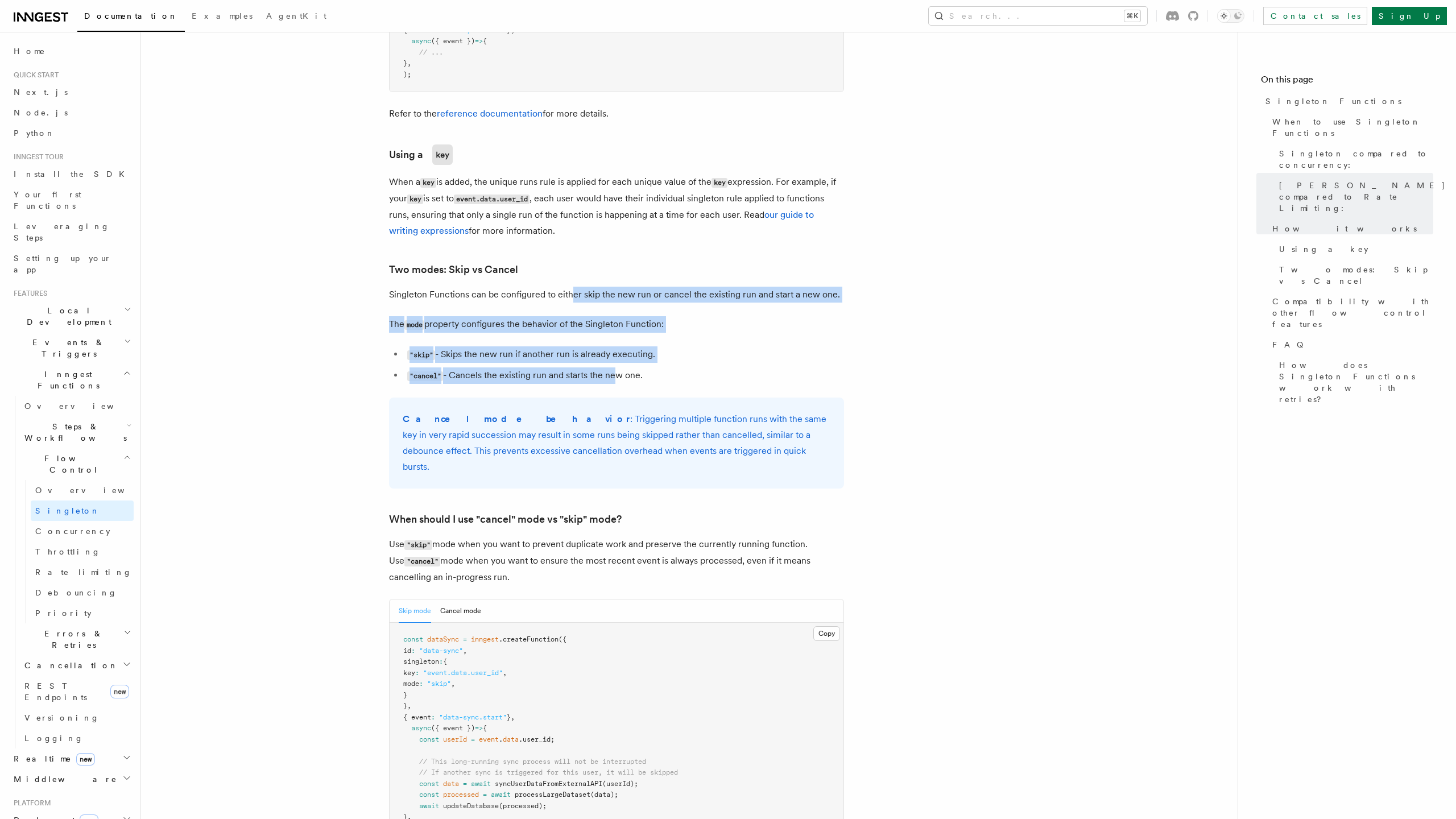
drag, startPoint x: 611, startPoint y: 353, endPoint x: 573, endPoint y: 271, distance: 90.4
click at [573, 271] on article "Features Inngest Functions Flow Control [PERSON_NAME] Functions TypeScript v3.3…" at bounding box center [690, 258] width 1061 height 2483
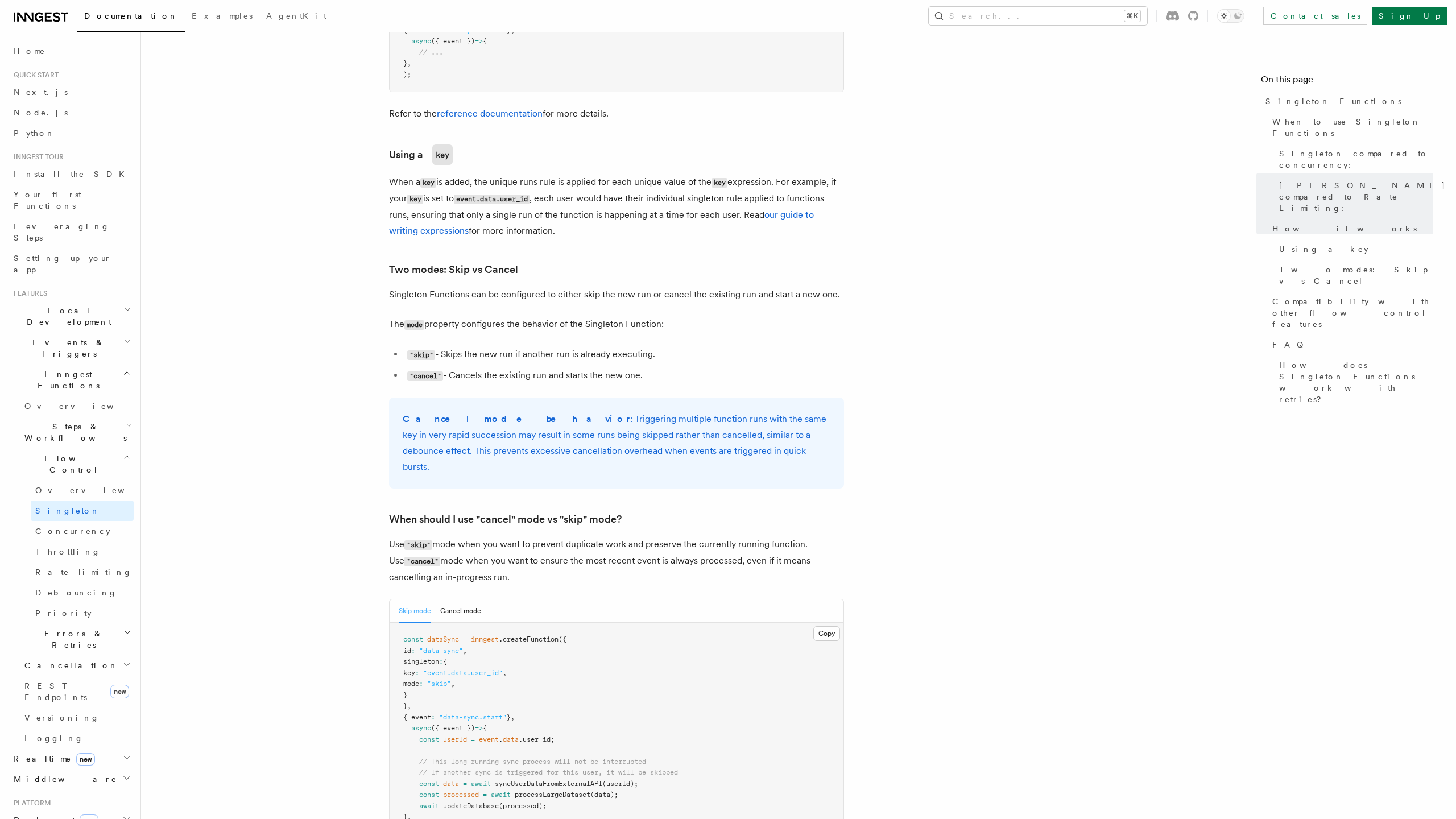
drag, startPoint x: 552, startPoint y: 278, endPoint x: 641, endPoint y: 451, distance: 194.6
click at [641, 451] on article "Features Inngest Functions Flow Control [PERSON_NAME] Functions TypeScript v3.3…" at bounding box center [690, 258] width 1061 height 2483
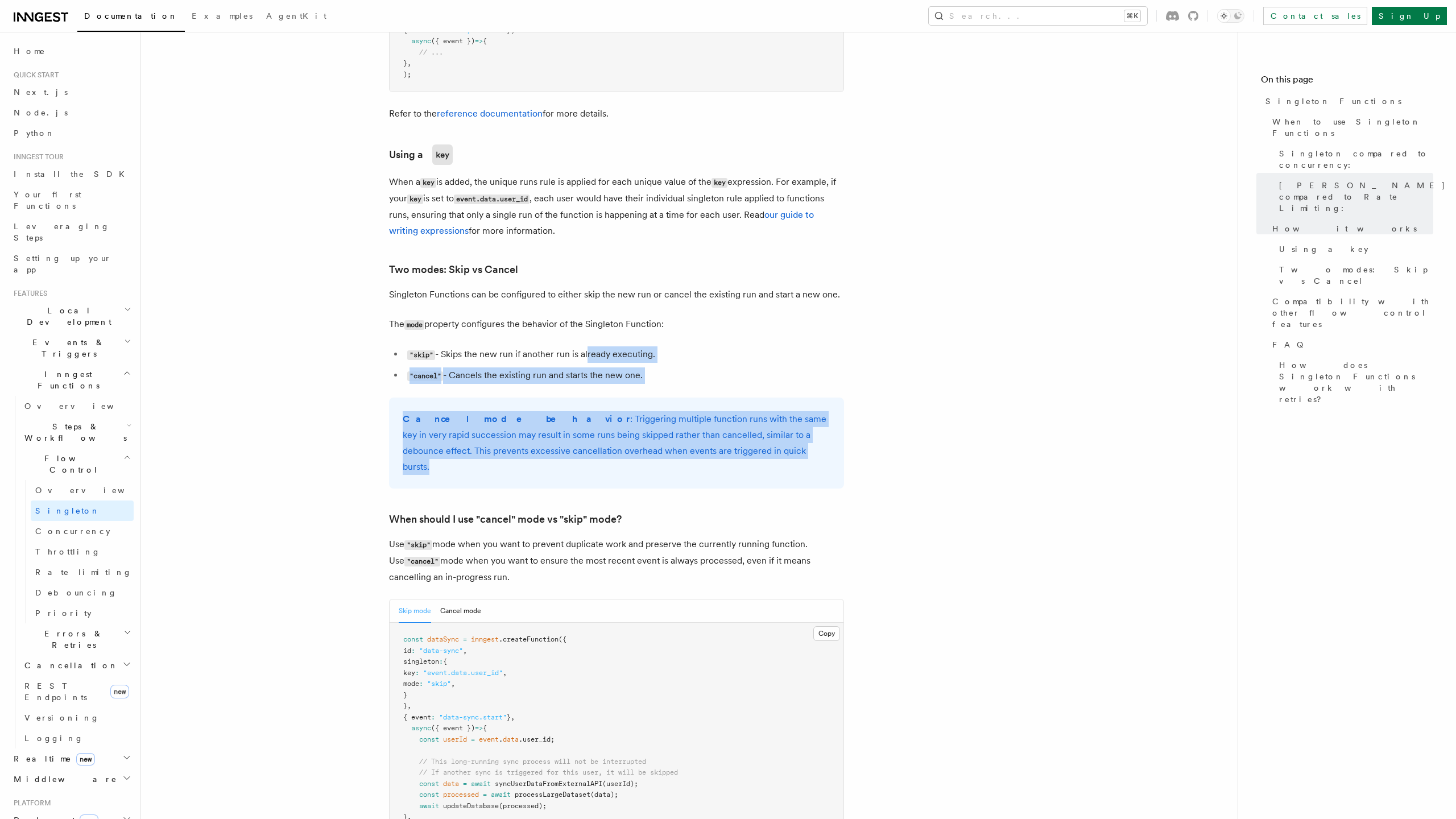
drag, startPoint x: 640, startPoint y: 443, endPoint x: 588, endPoint y: 336, distance: 119.0
click at [588, 336] on article "Features Inngest Functions Flow Control [PERSON_NAME] Functions TypeScript v3.3…" at bounding box center [690, 258] width 1061 height 2483
click at [588, 347] on li ""skip" - Skips the new run if another run is already executing." at bounding box center [624, 355] width 440 height 16
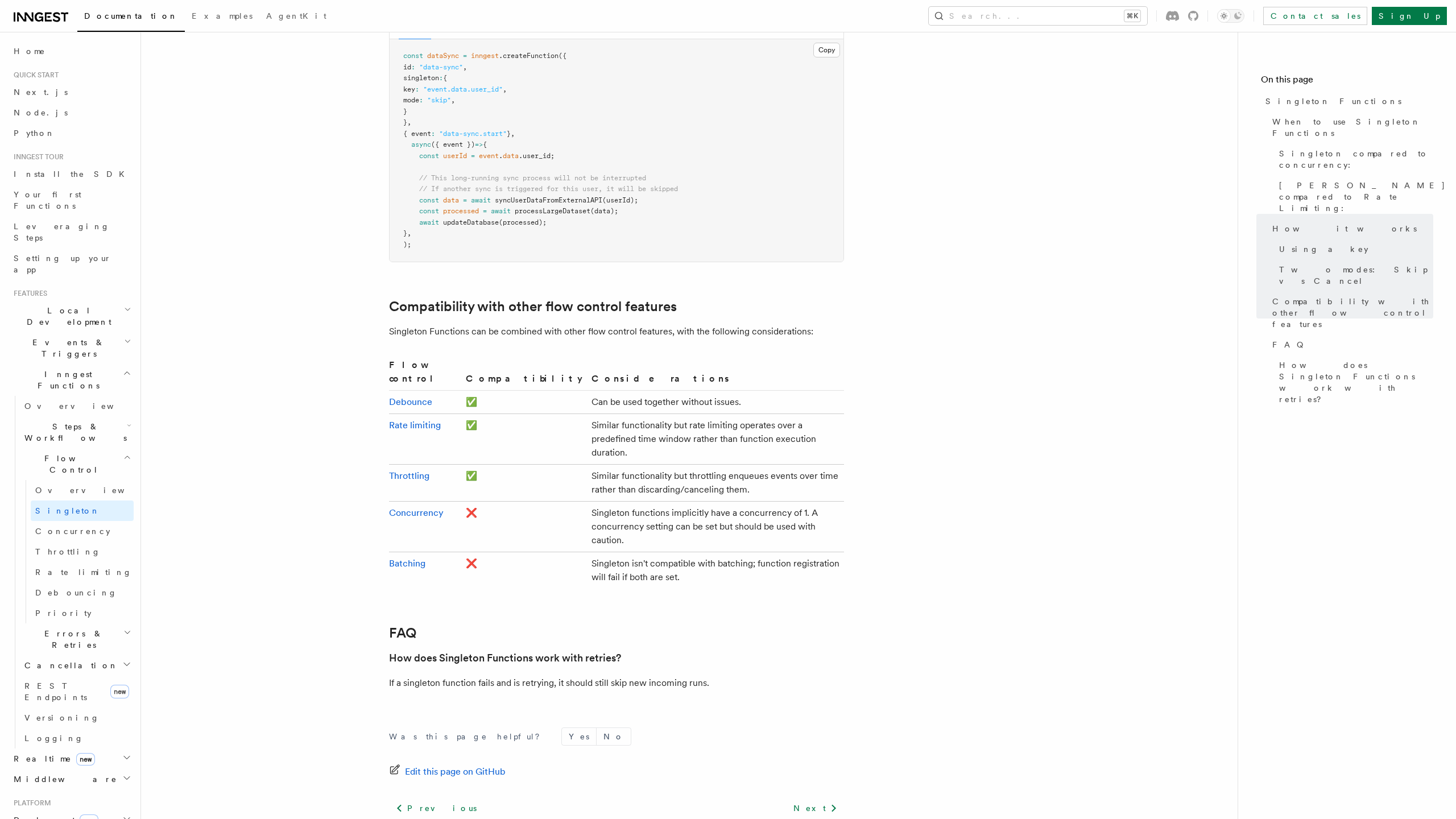
scroll to position [1642, 0]
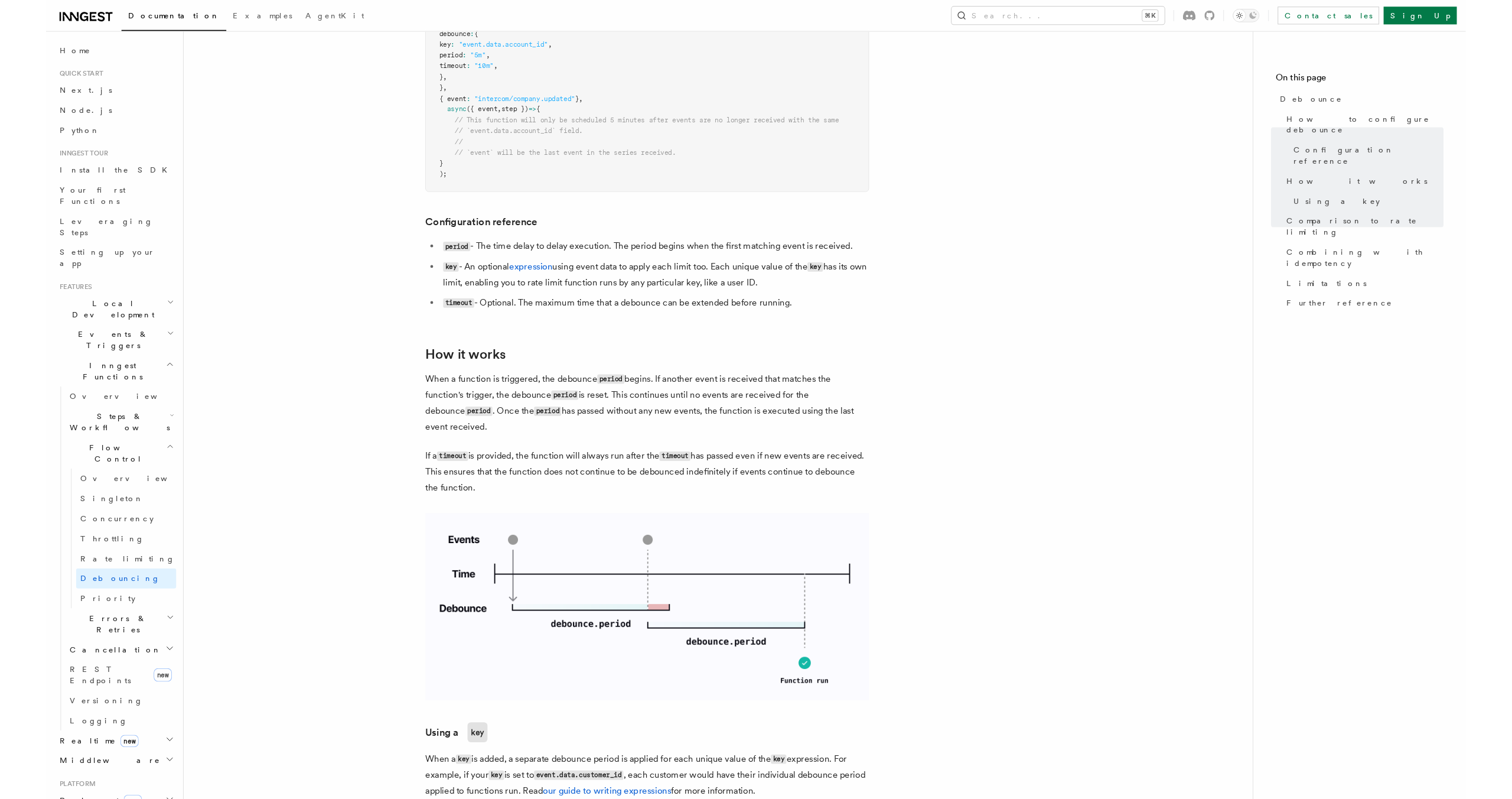
scroll to position [289, 0]
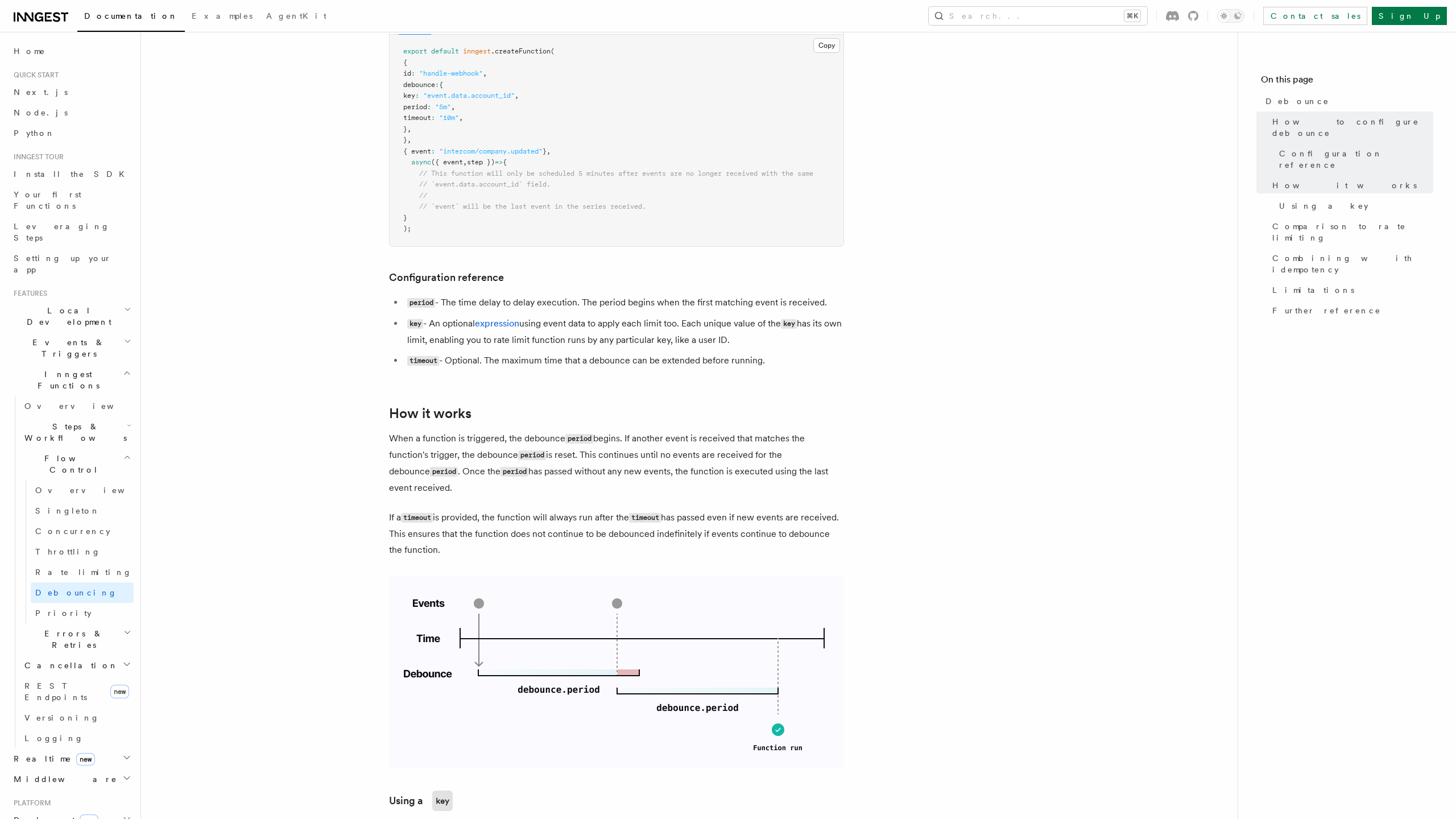
click at [496, 462] on p "When a function is triggered, the debounce period begins. If another event is r…" at bounding box center [616, 463] width 455 height 65
